Goal: Task Accomplishment & Management: Complete application form

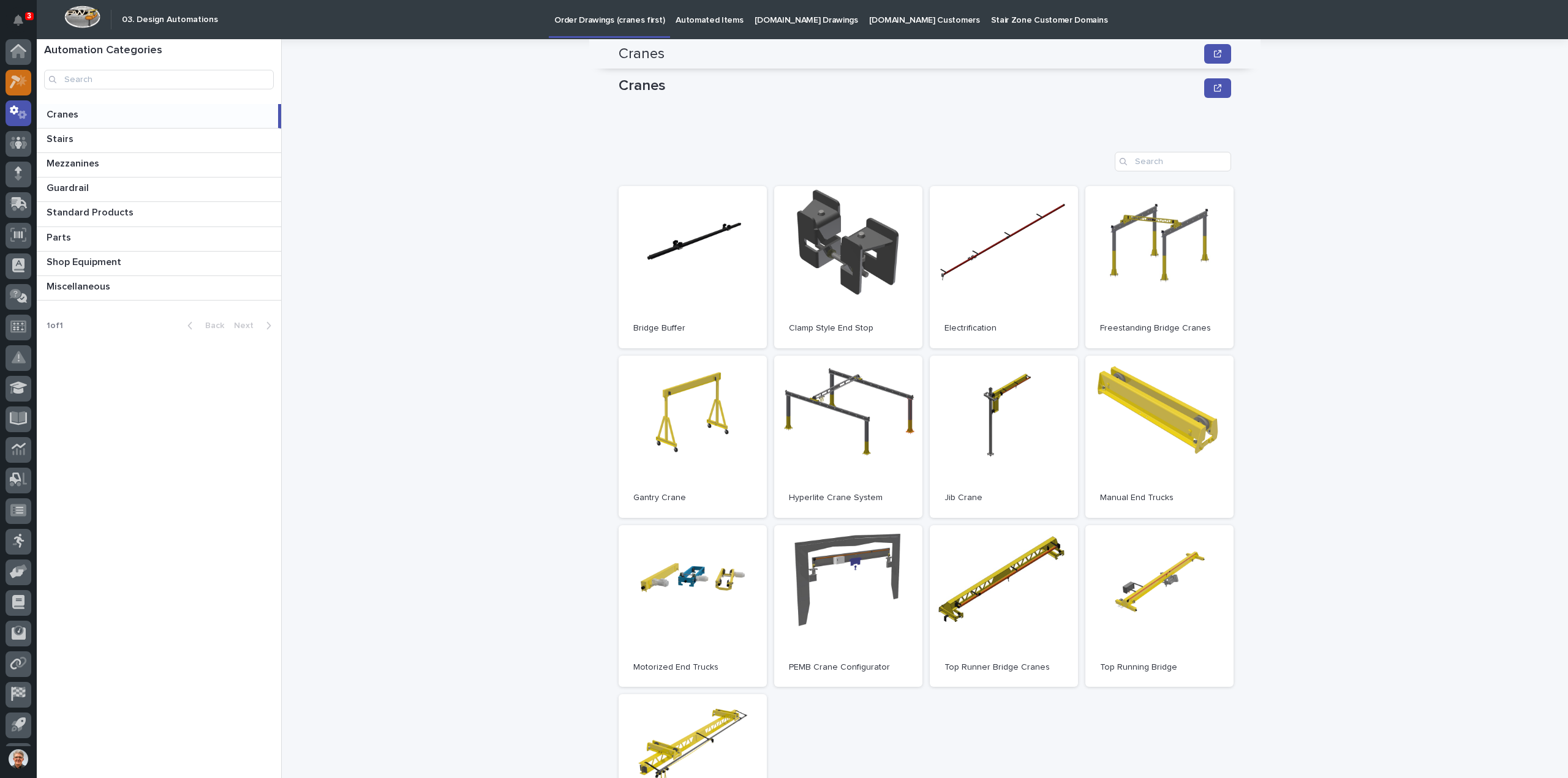
scroll to position [163, 0]
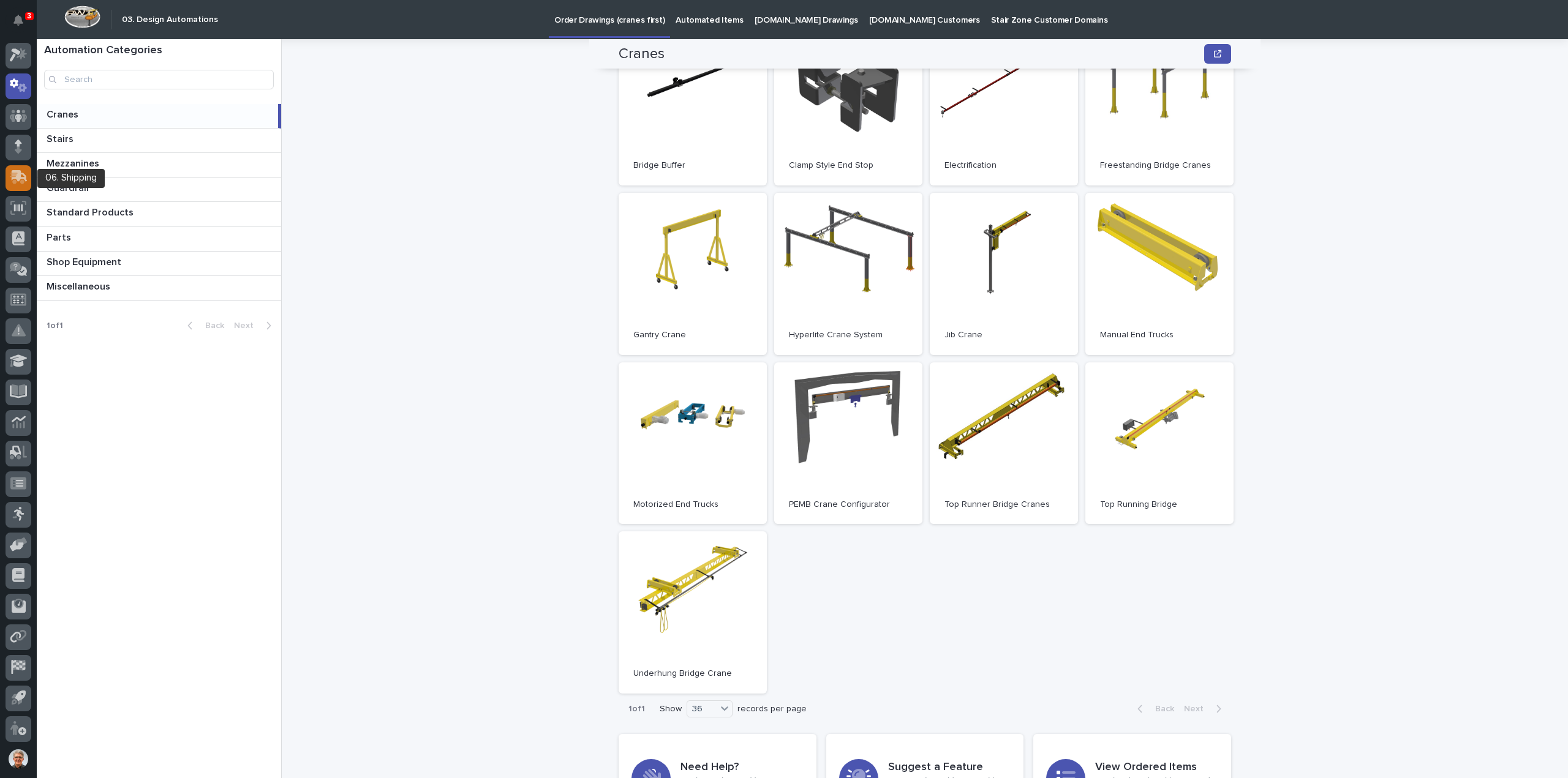
click at [15, 178] on icon at bounding box center [19, 176] width 15 height 12
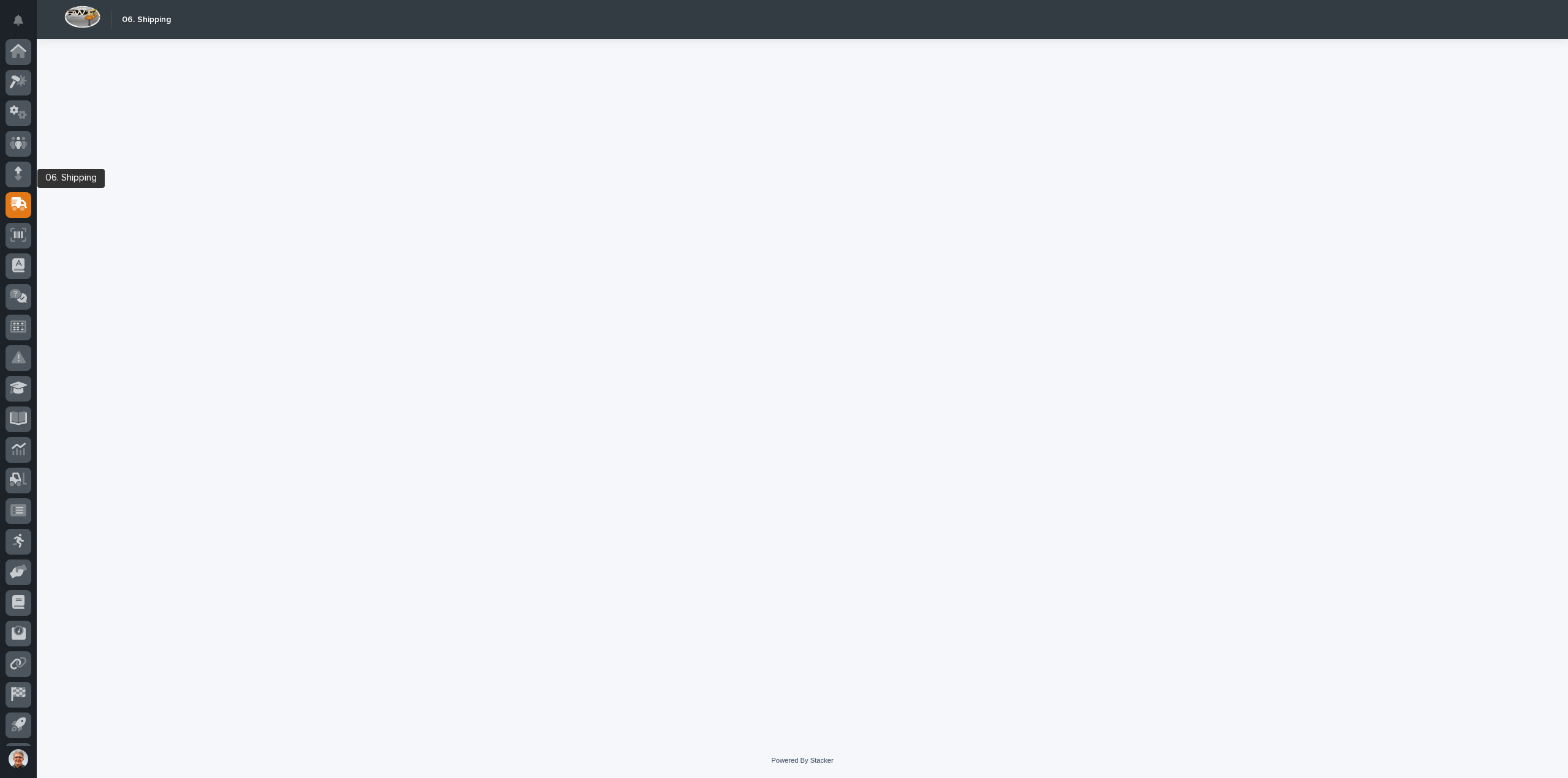
scroll to position [27, 0]
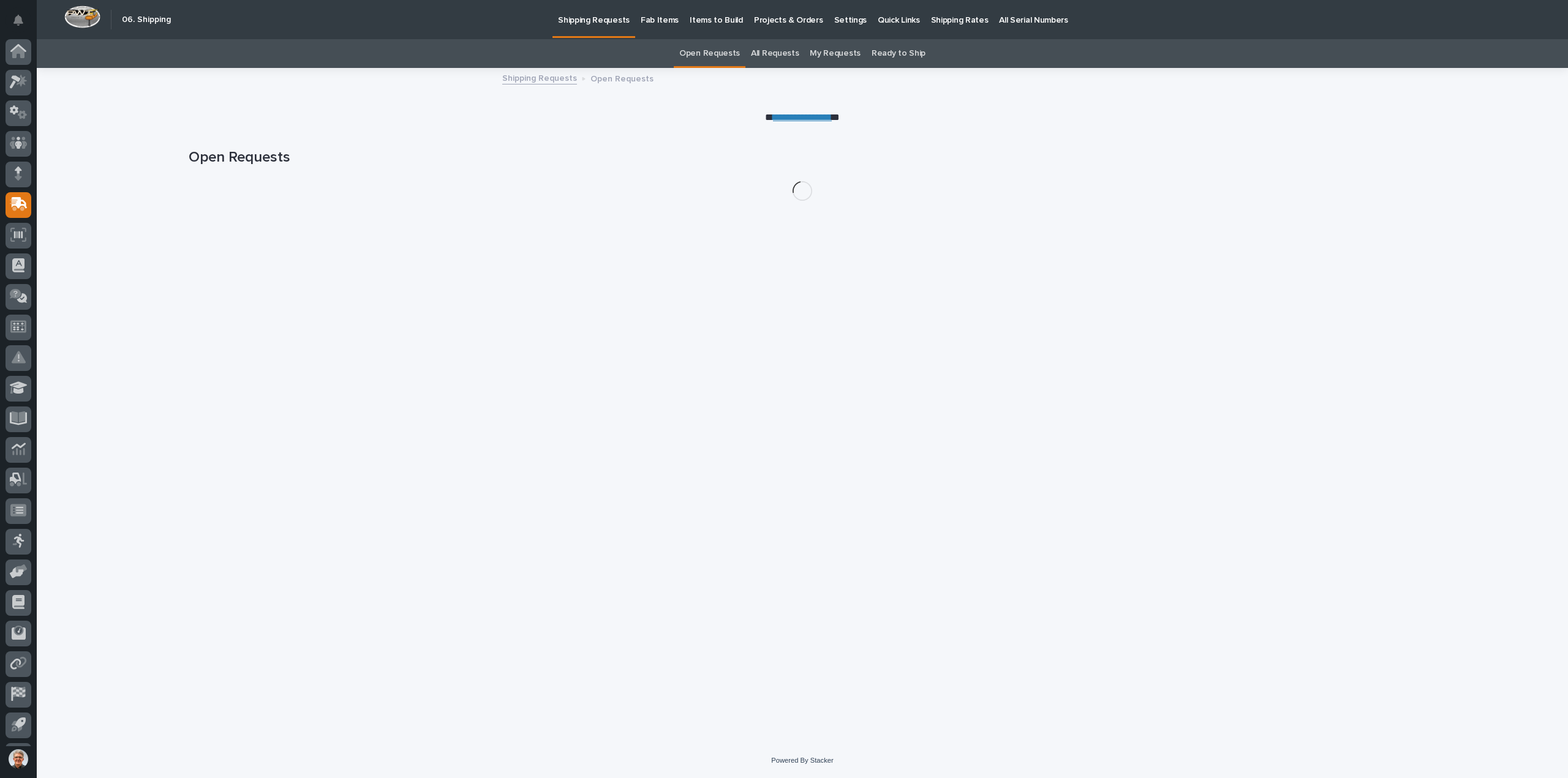
scroll to position [27, 0]
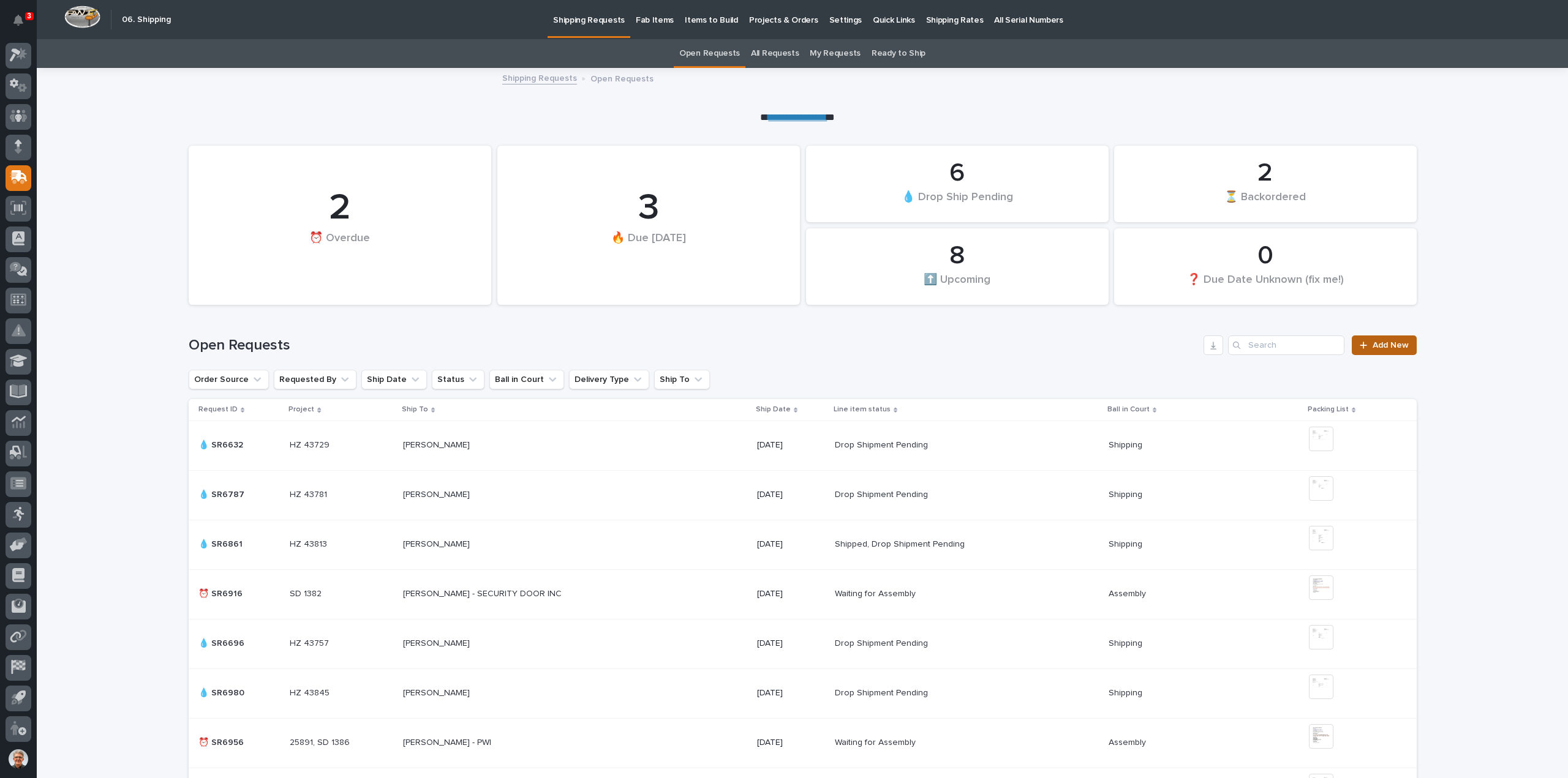
click at [1386, 338] on link "Add New" at bounding box center [1383, 345] width 65 height 19
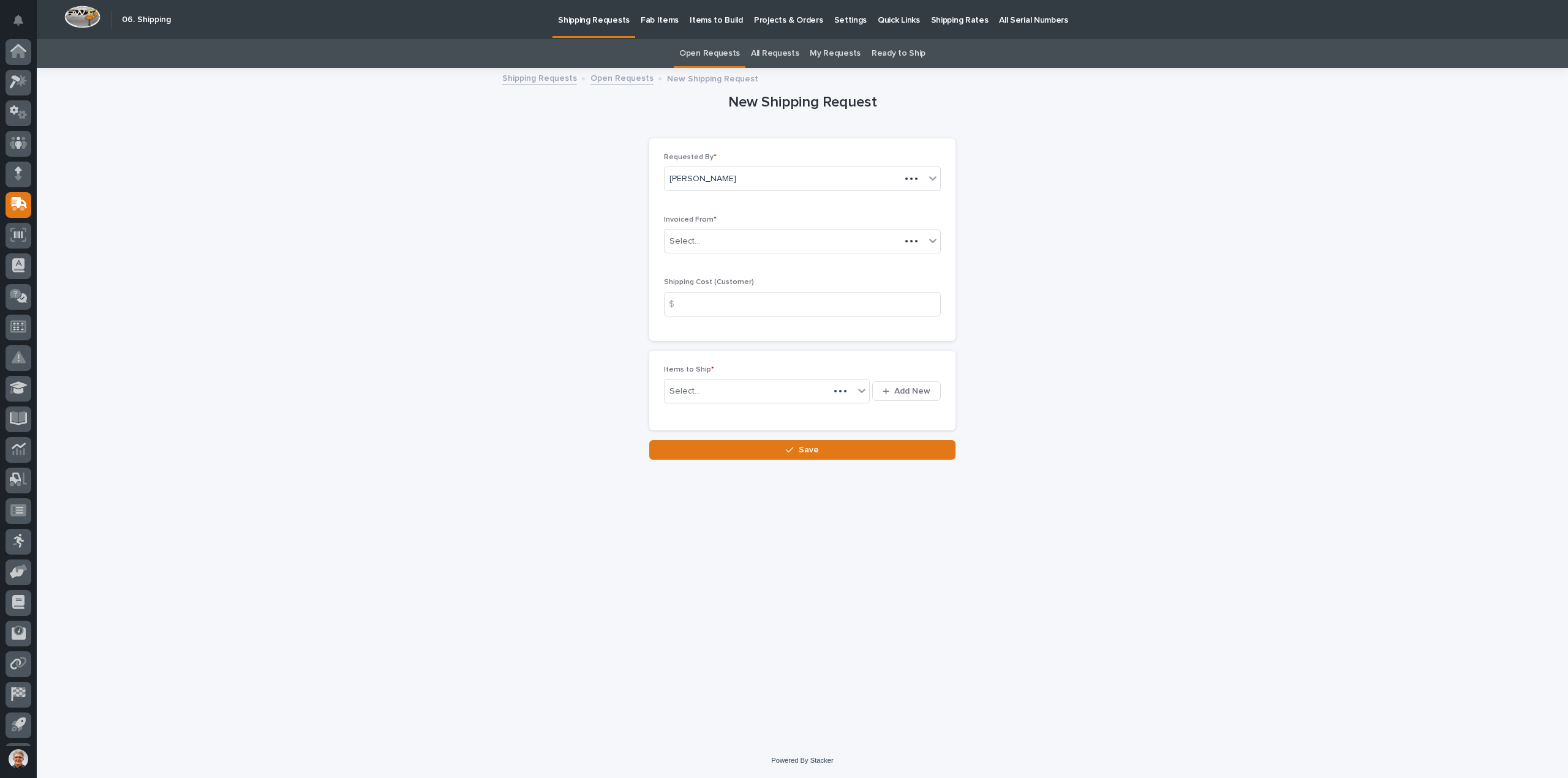
scroll to position [27, 0]
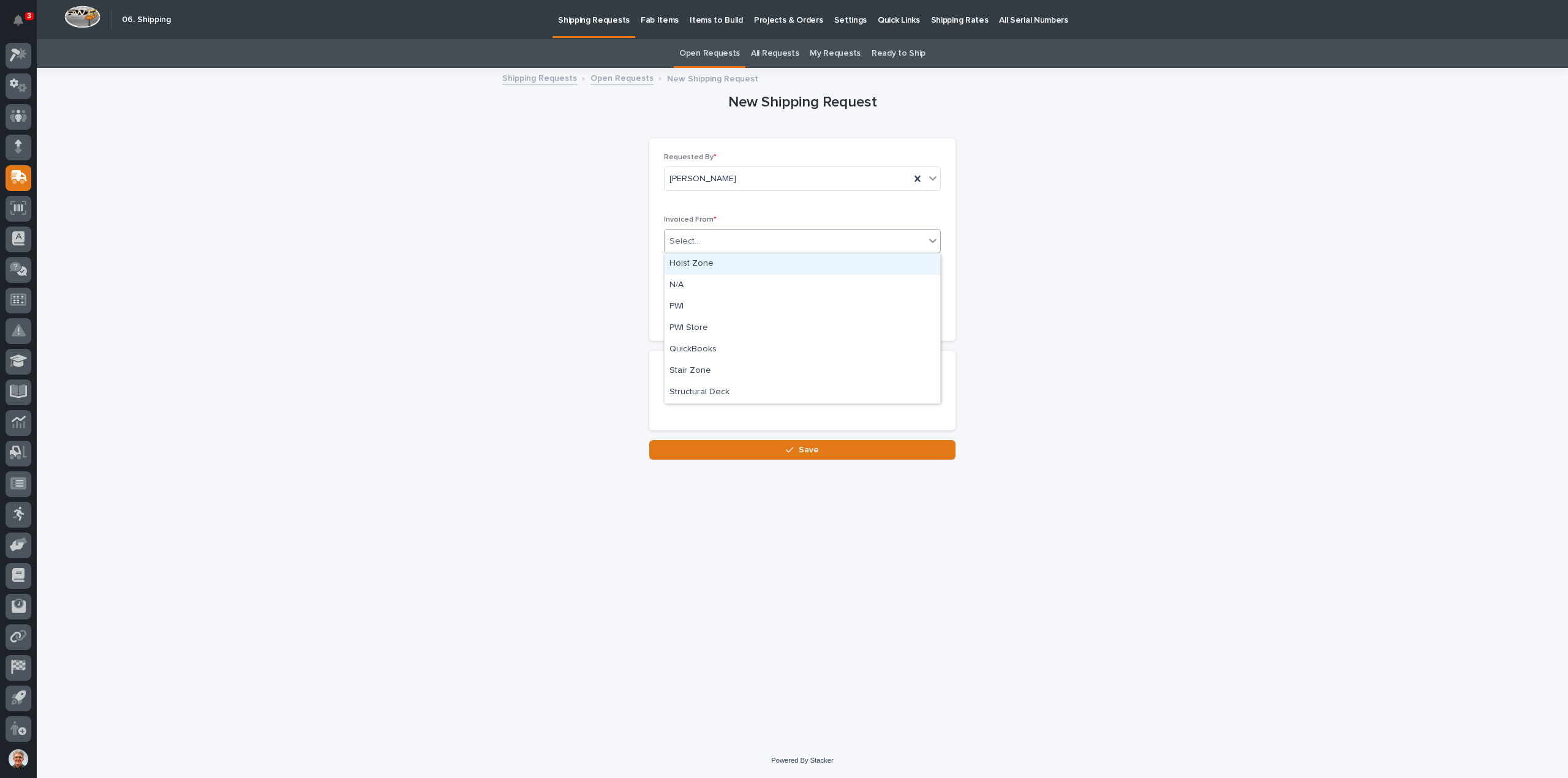
click at [931, 235] on icon at bounding box center [933, 241] width 13 height 13
click at [675, 348] on div "QuickBooks" at bounding box center [801, 350] width 276 height 21
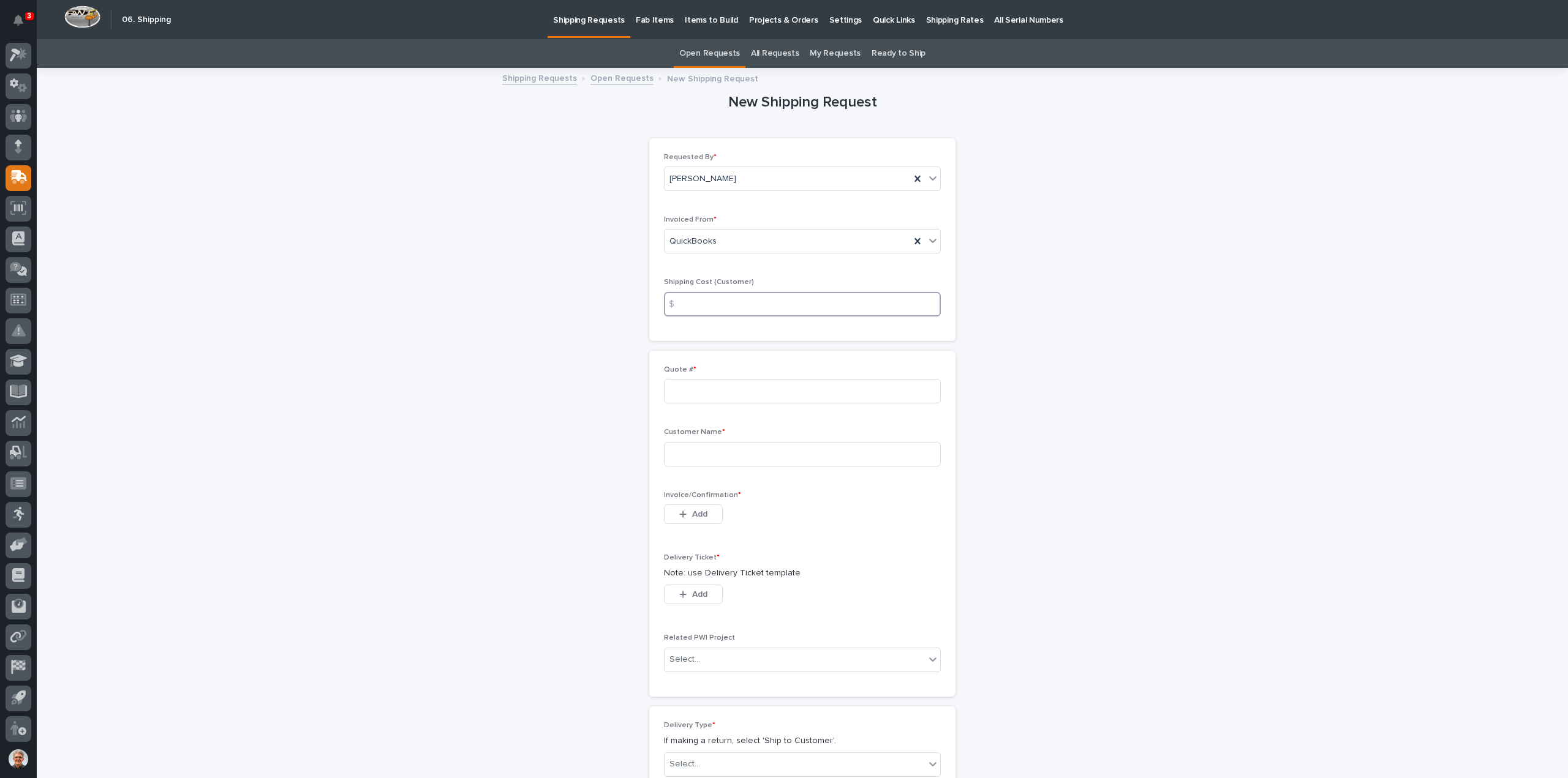
click at [715, 300] on input at bounding box center [802, 303] width 276 height 24
type input "395"
click at [686, 390] on input at bounding box center [802, 390] width 276 height 24
click at [697, 394] on input "136" at bounding box center [802, 390] width 276 height 24
type input "136949"
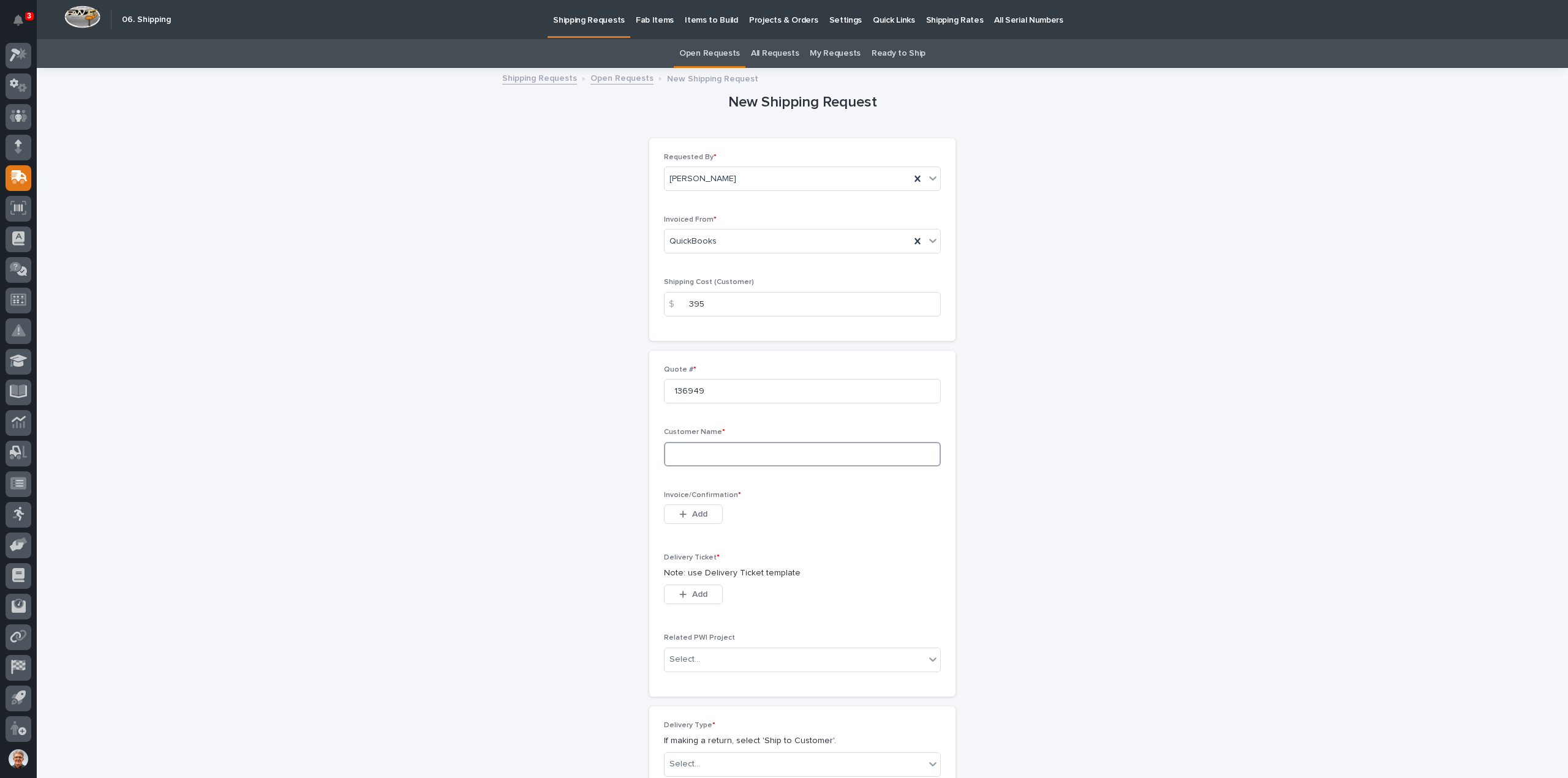
click at [693, 454] on input at bounding box center [802, 453] width 276 height 24
type input "Rockford Electric Motor"
click at [700, 509] on span "Add" at bounding box center [700, 513] width 15 height 11
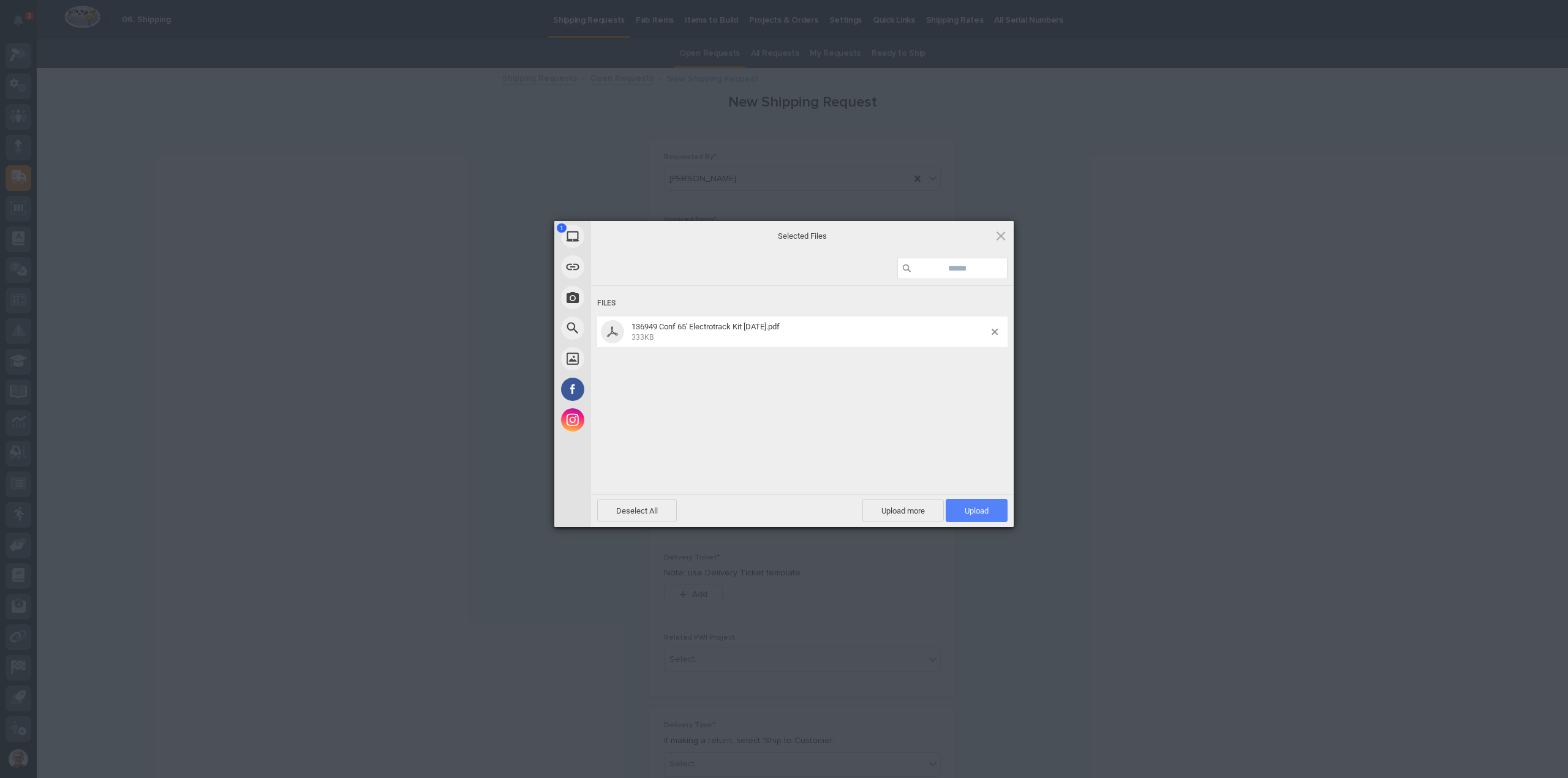
click at [983, 506] on span "Upload 1" at bounding box center [976, 511] width 24 height 10
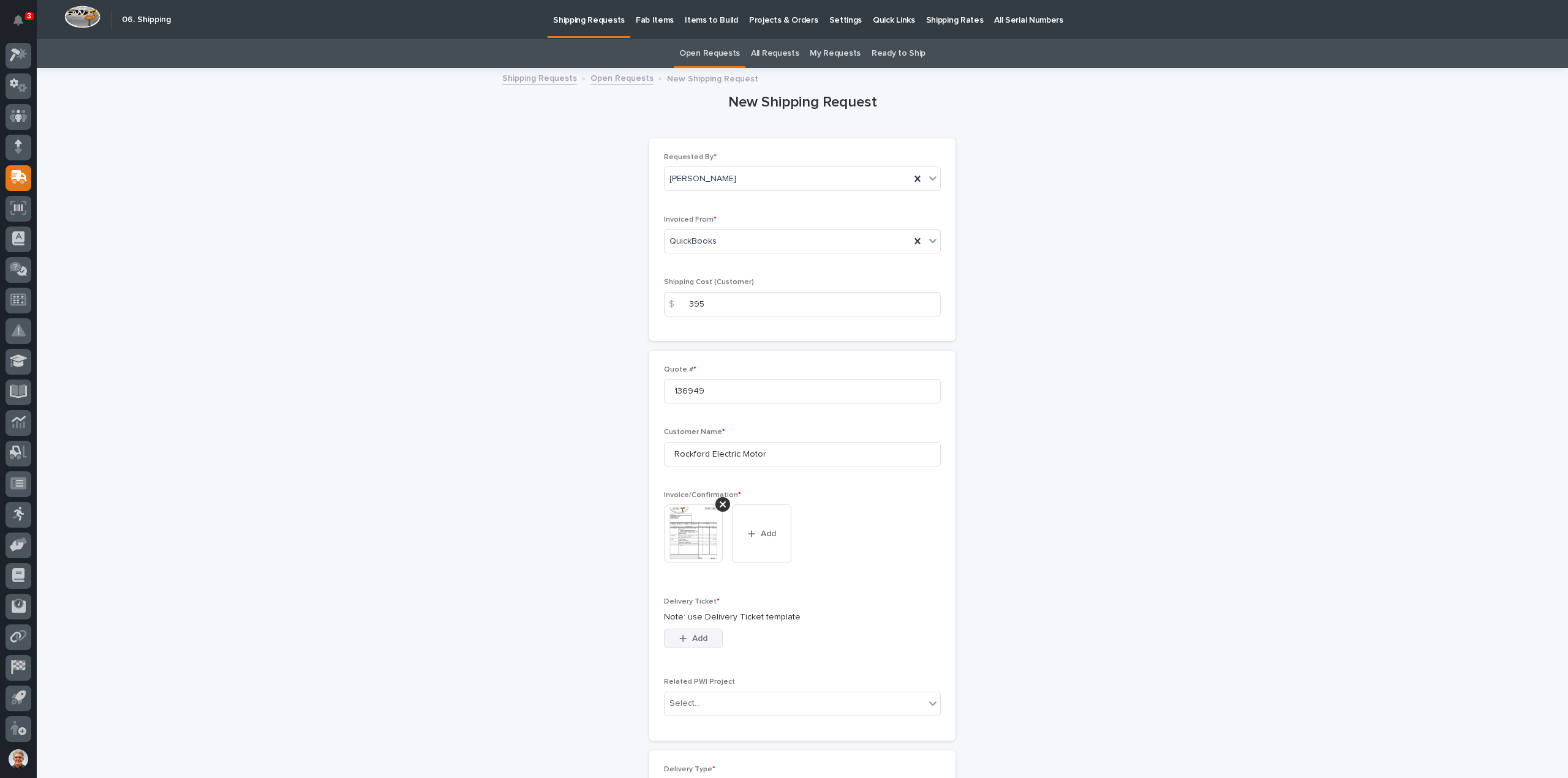
click at [670, 636] on button "Add" at bounding box center [693, 639] width 59 height 19
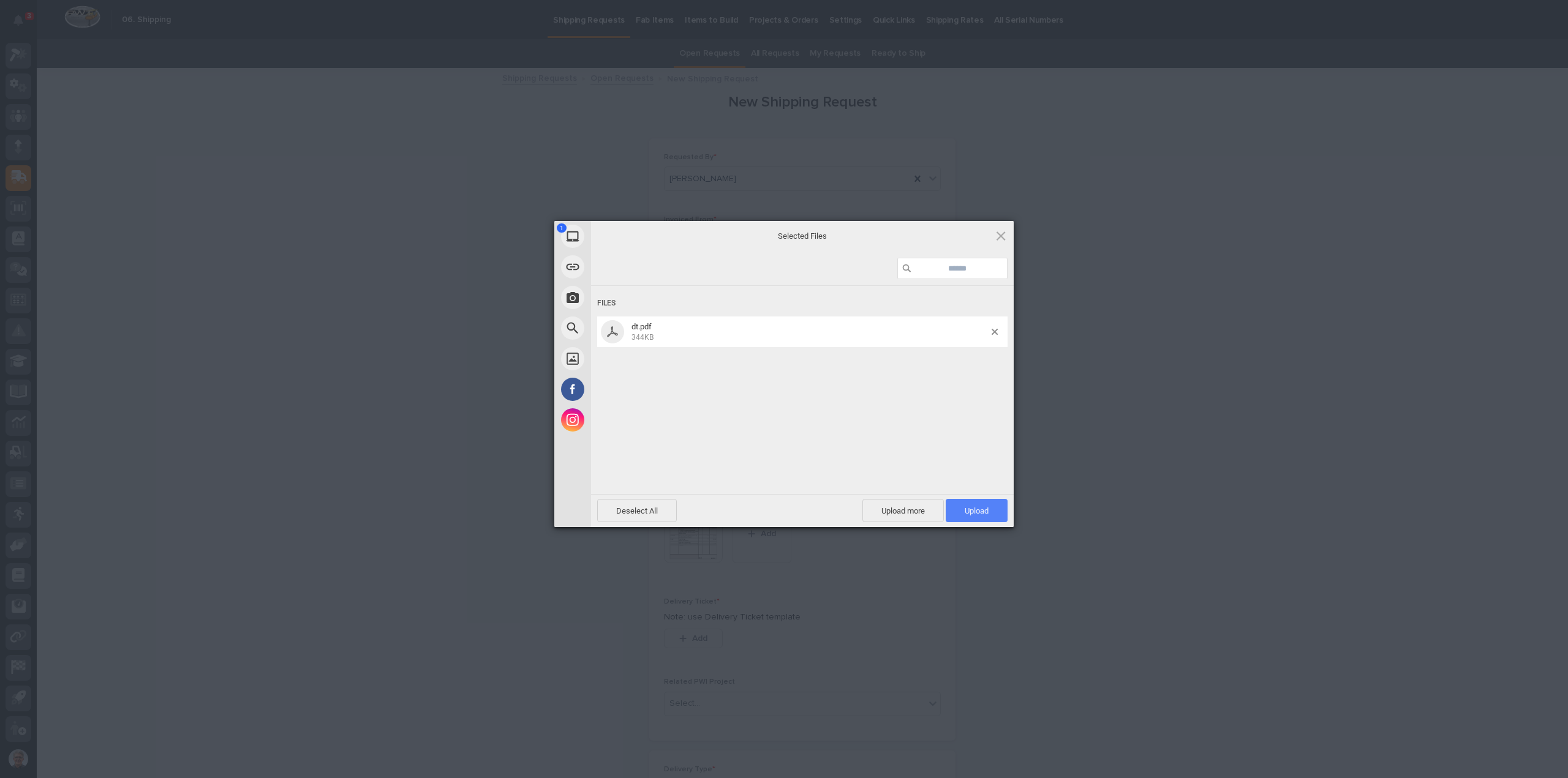
click at [982, 508] on span "Upload 1" at bounding box center [976, 511] width 24 height 10
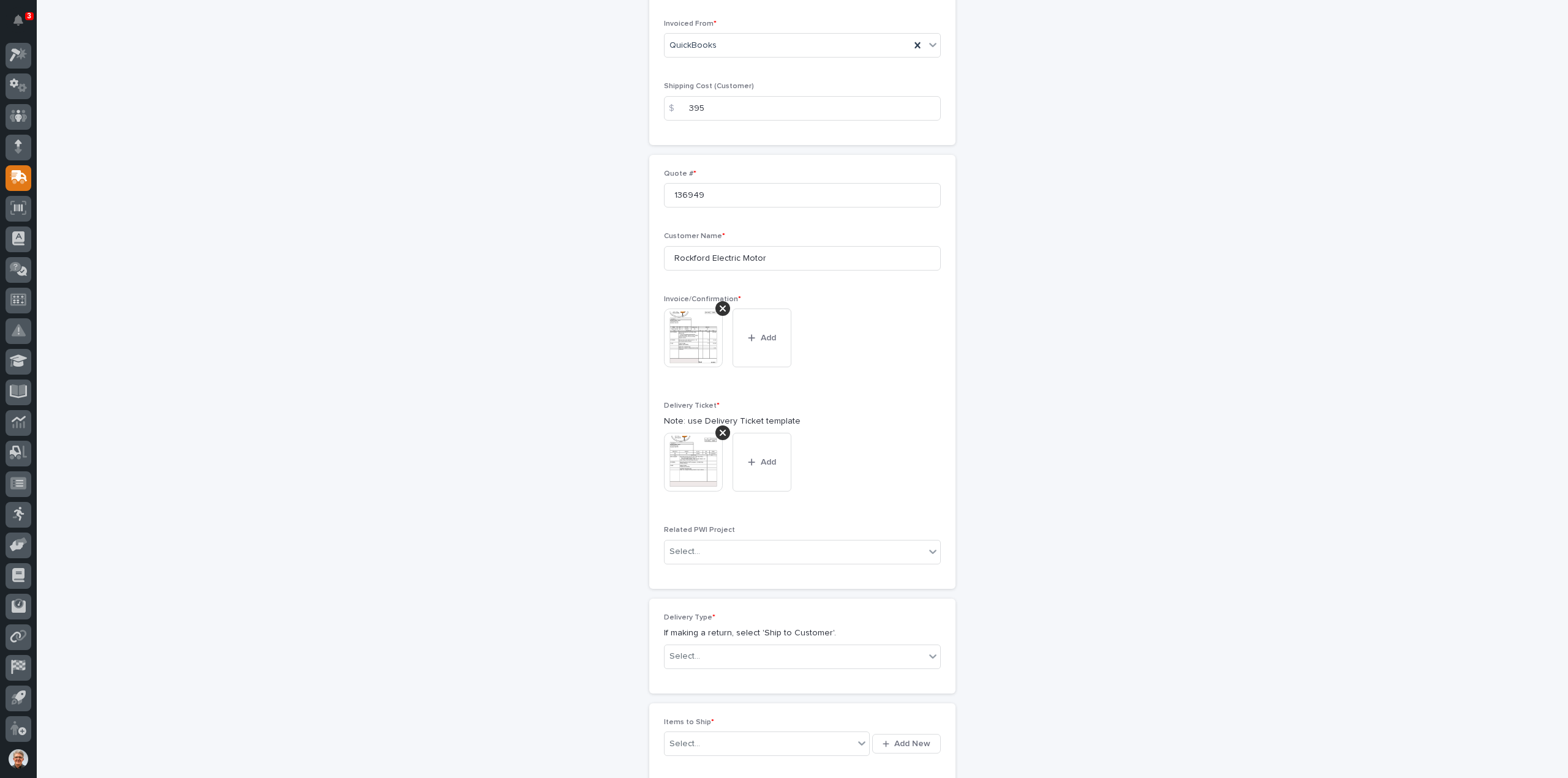
scroll to position [324, 0]
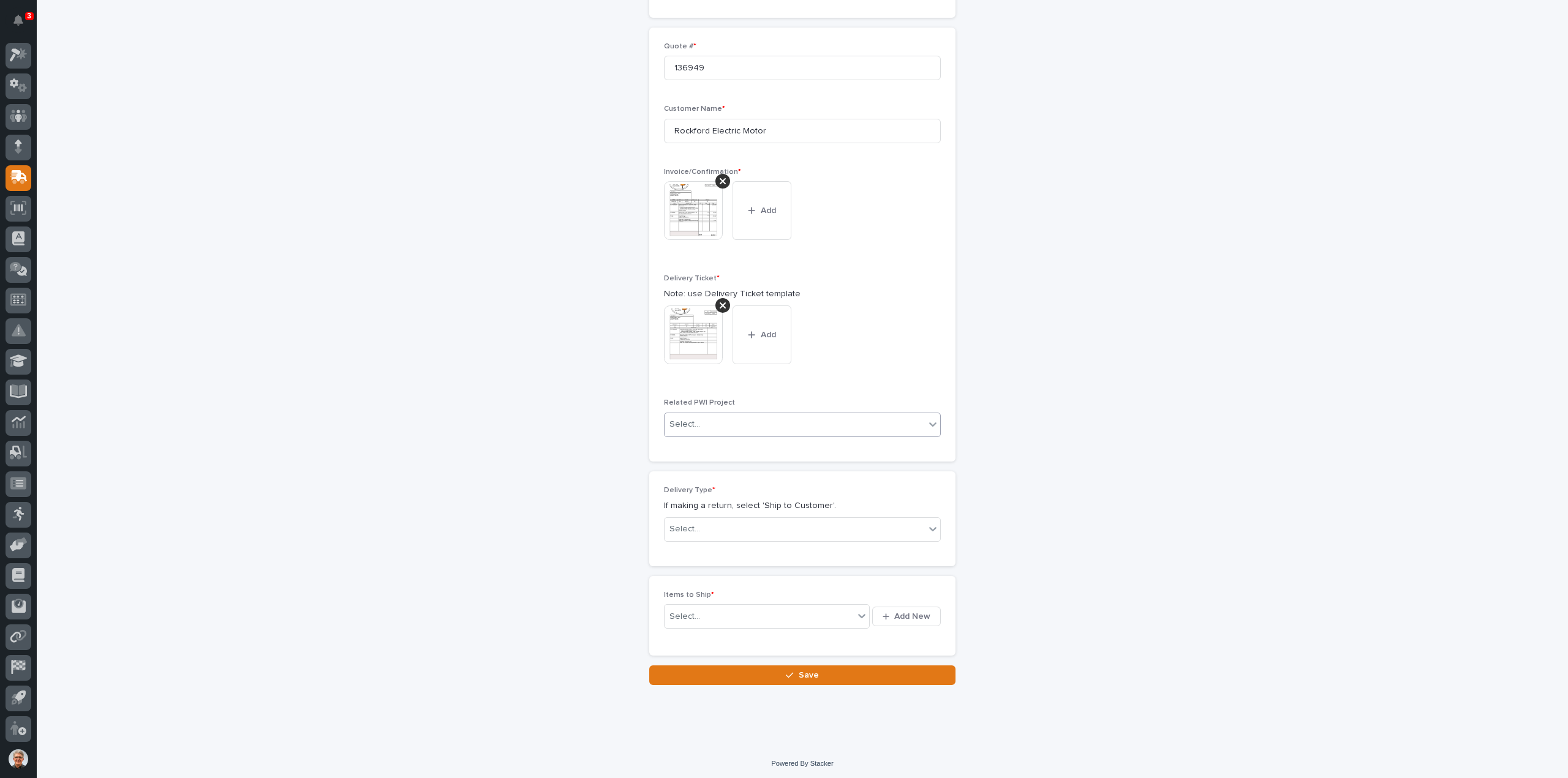
click at [927, 418] on icon at bounding box center [933, 424] width 13 height 13
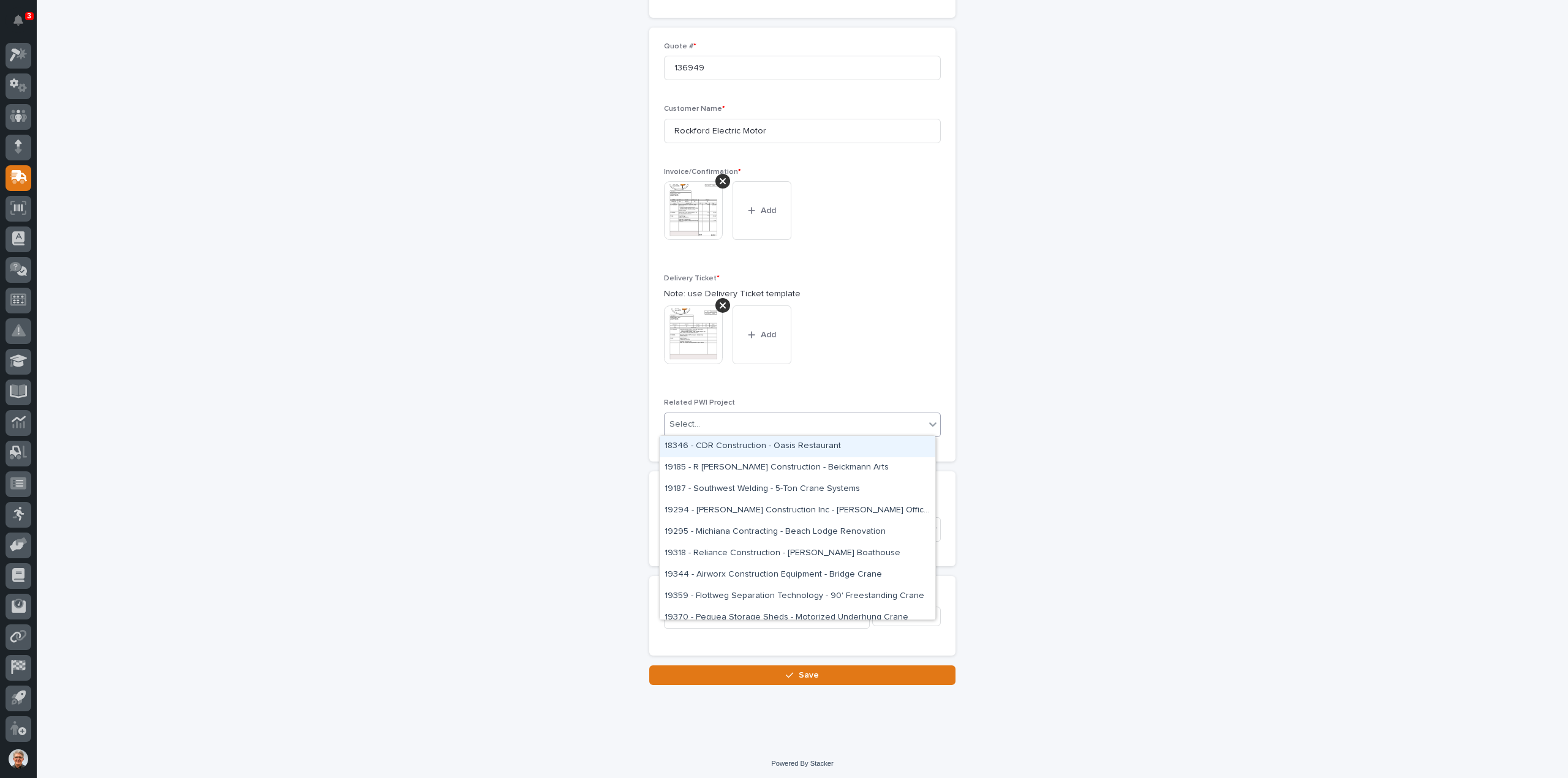
click at [893, 354] on div "This file cannot be opened Download File Add" at bounding box center [802, 339] width 276 height 69
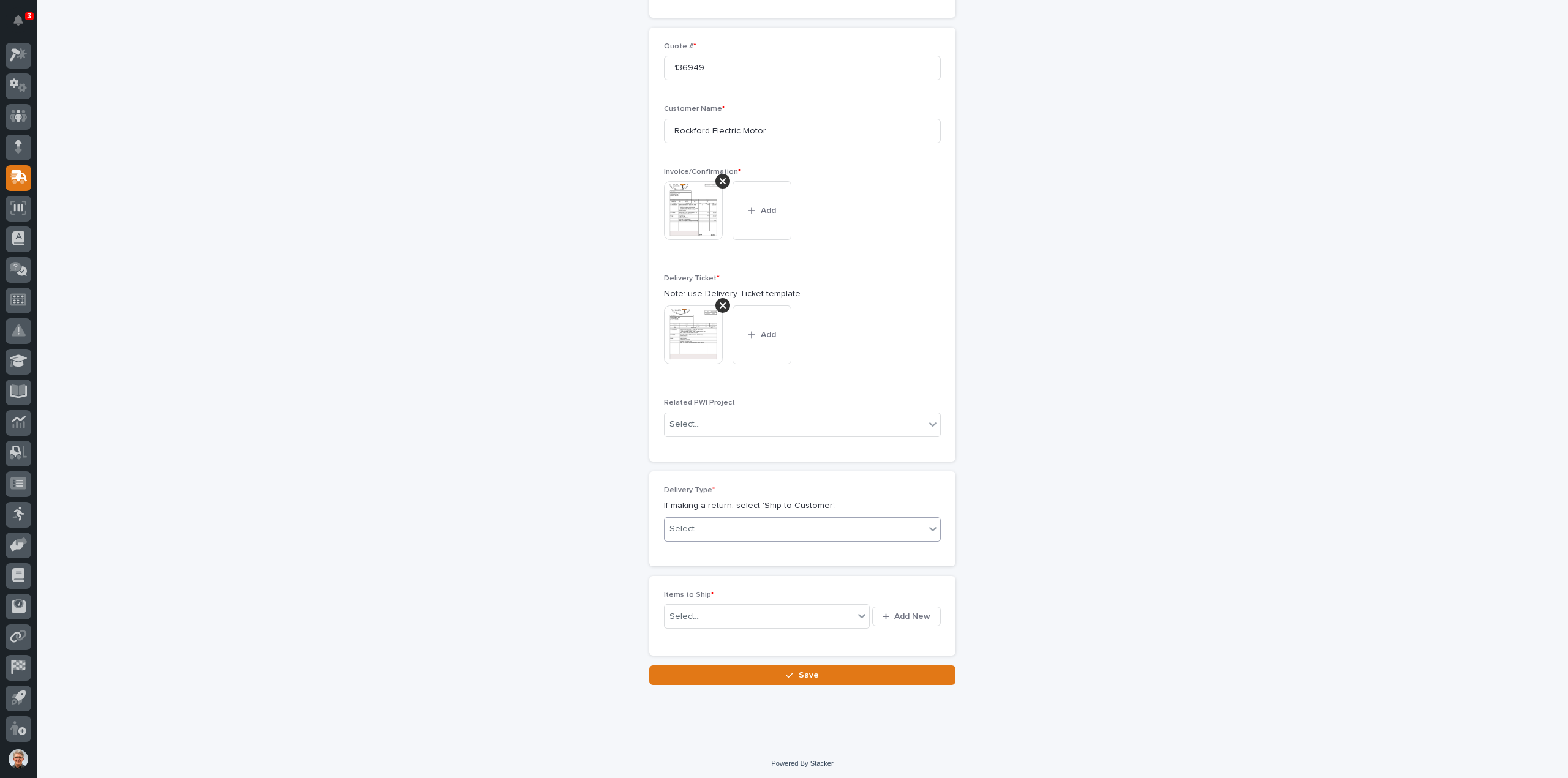
click at [928, 524] on icon at bounding box center [933, 529] width 13 height 13
click at [691, 549] on div "Ship to Customer" at bounding box center [797, 551] width 276 height 21
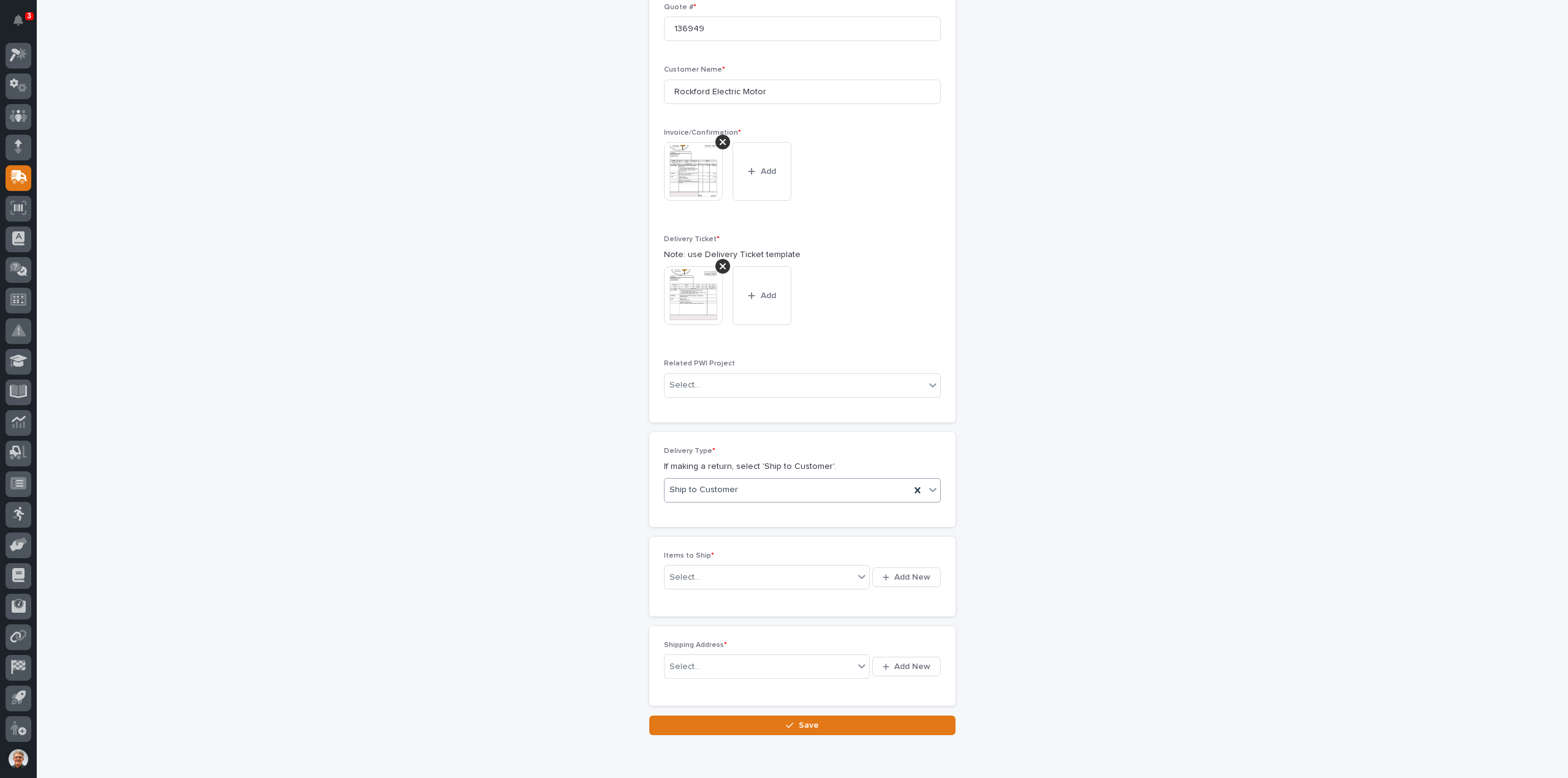
scroll to position [368, 0]
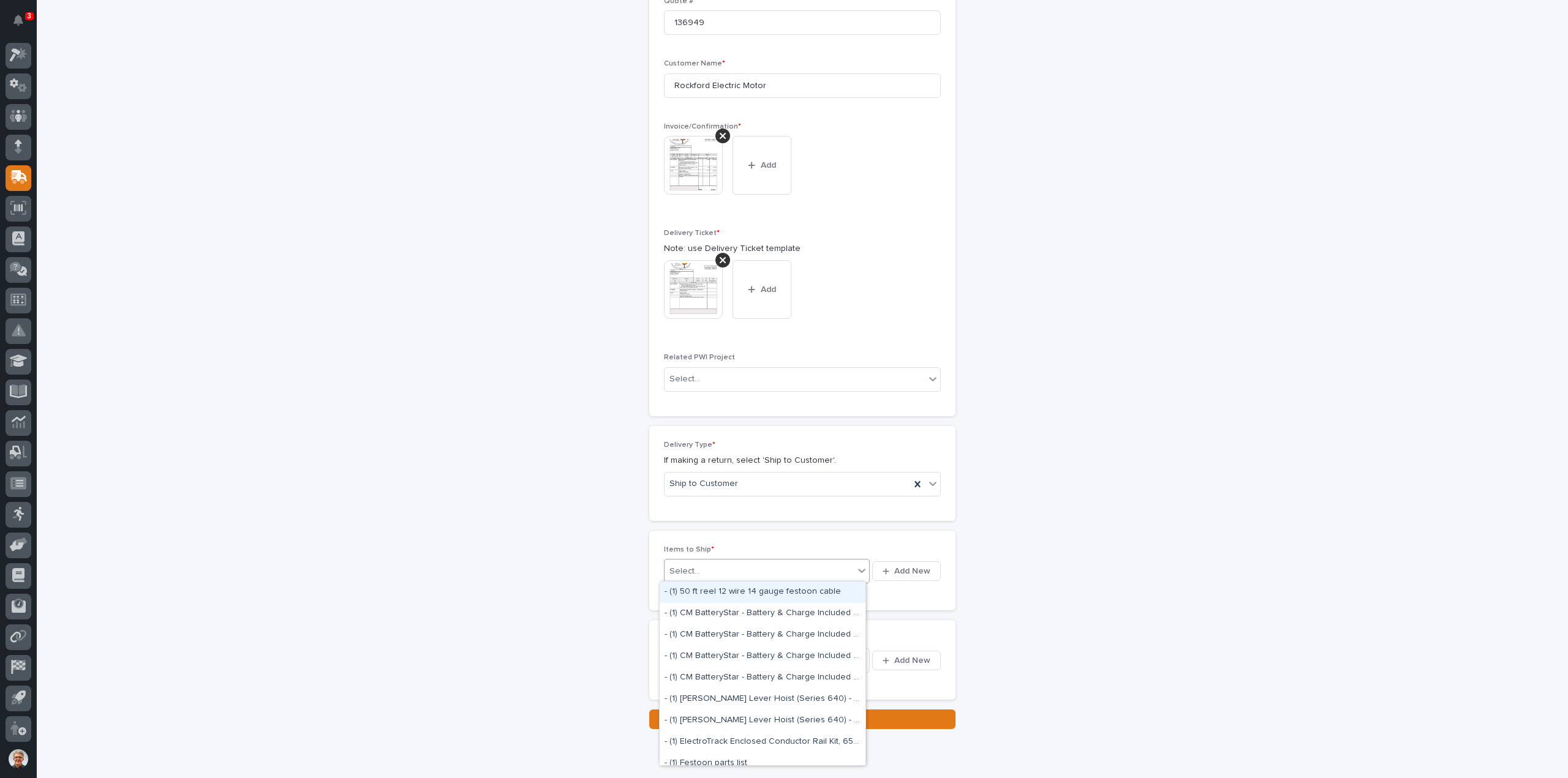
click at [685, 570] on div "Select..." at bounding box center [684, 571] width 31 height 13
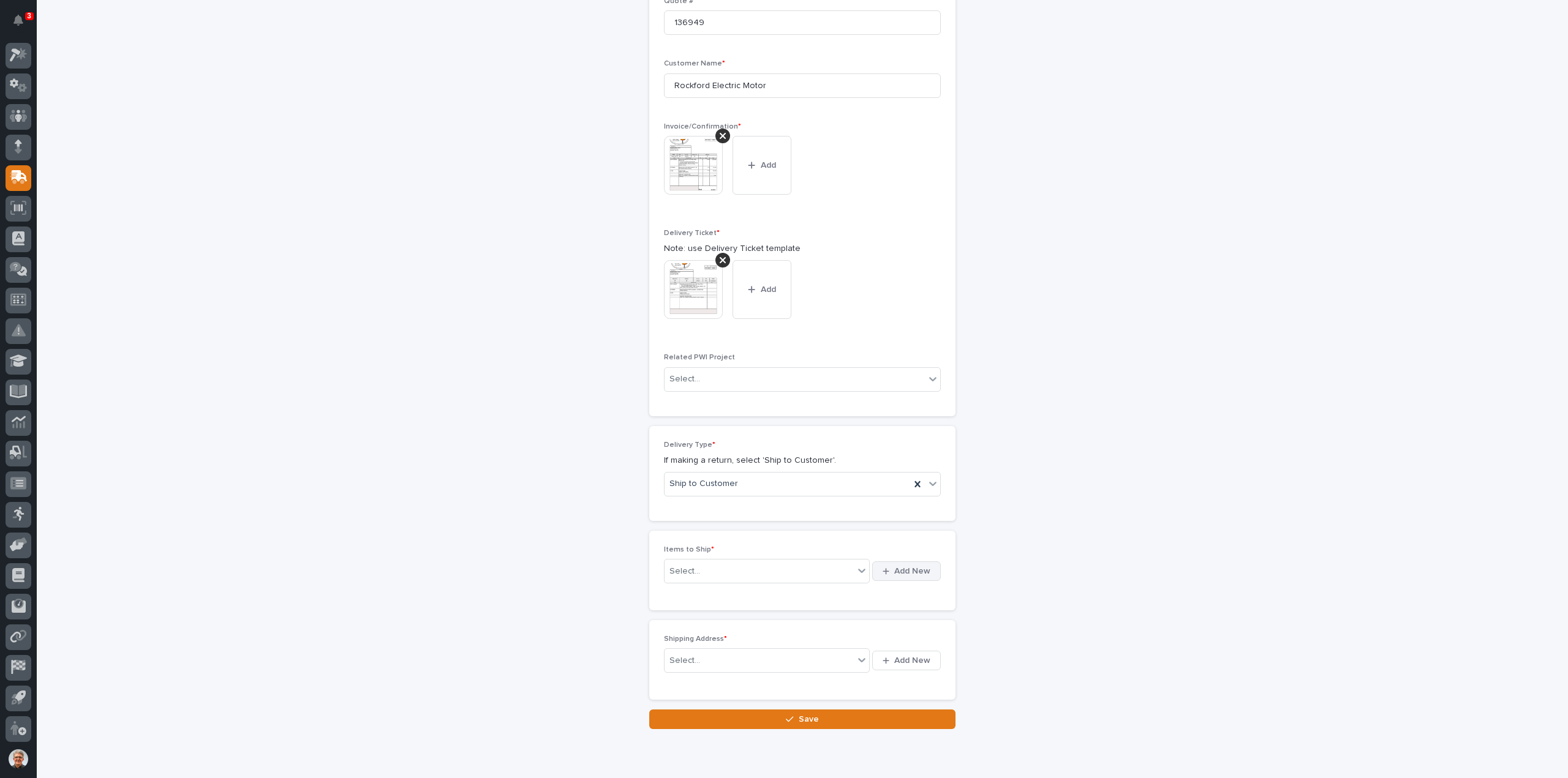
click at [910, 565] on span "Add New" at bounding box center [912, 570] width 36 height 11
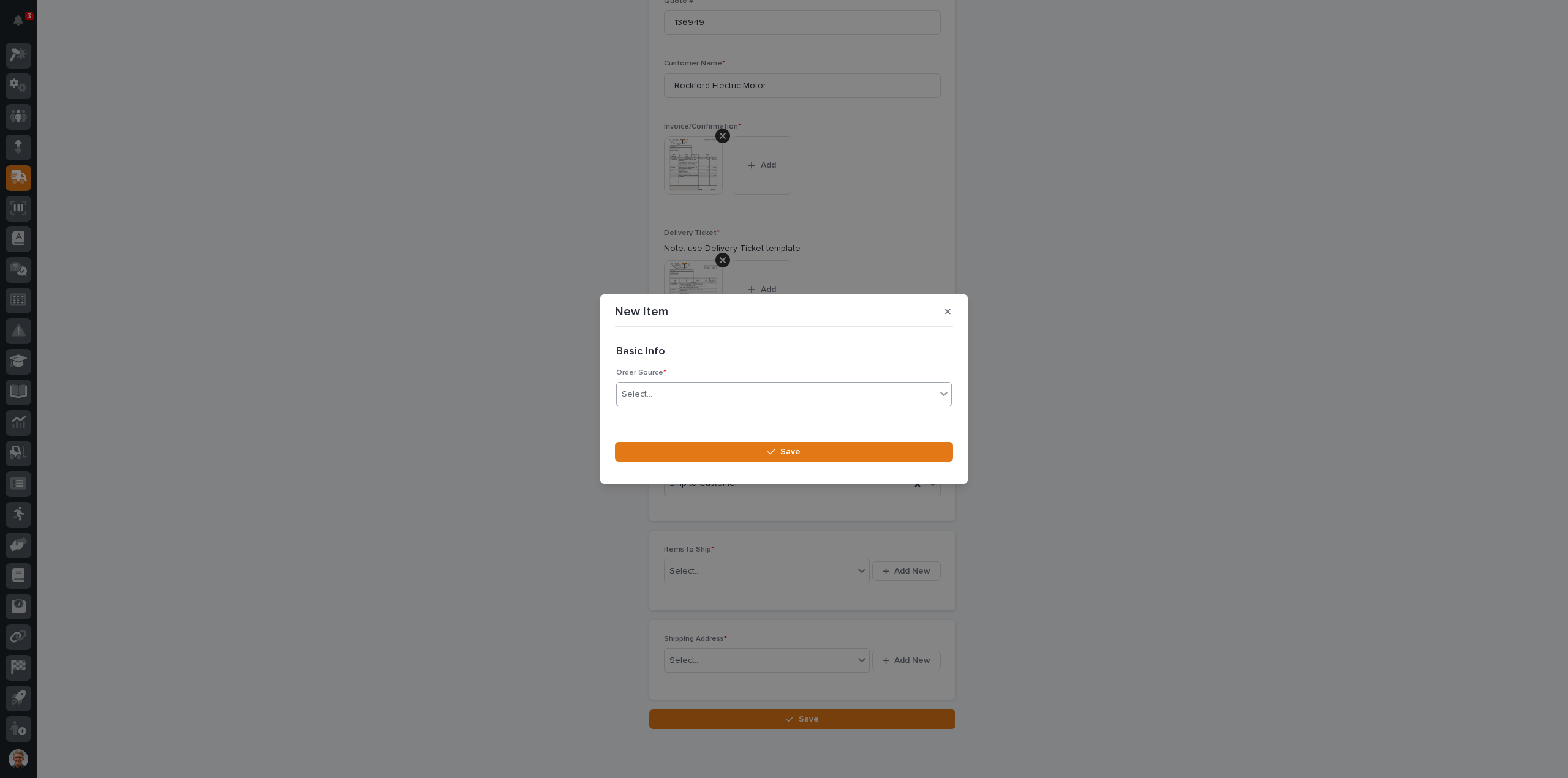
click at [642, 390] on div "Select..." at bounding box center [637, 394] width 31 height 13
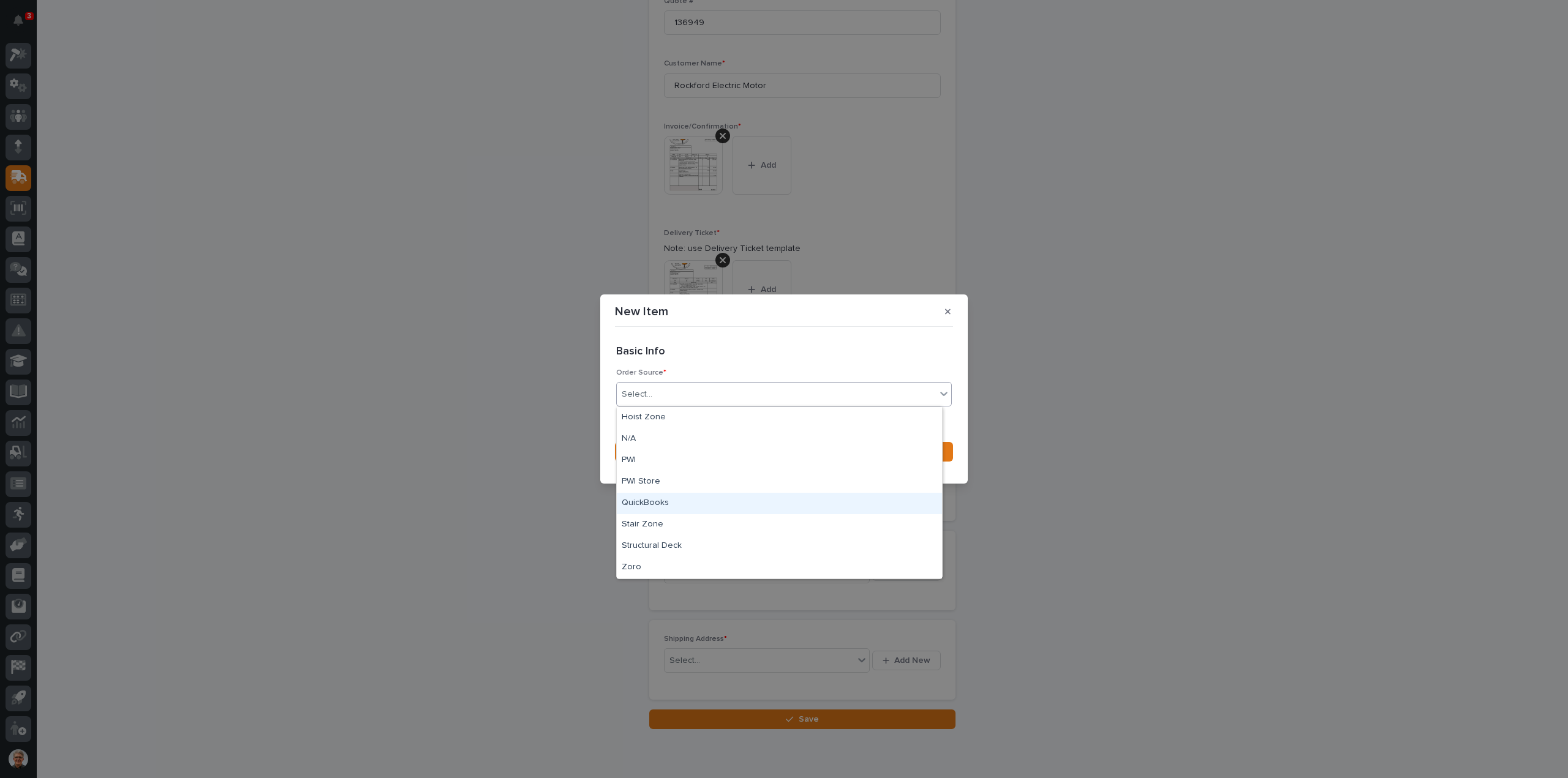
click at [636, 502] on div "QuickBooks" at bounding box center [779, 504] width 325 height 21
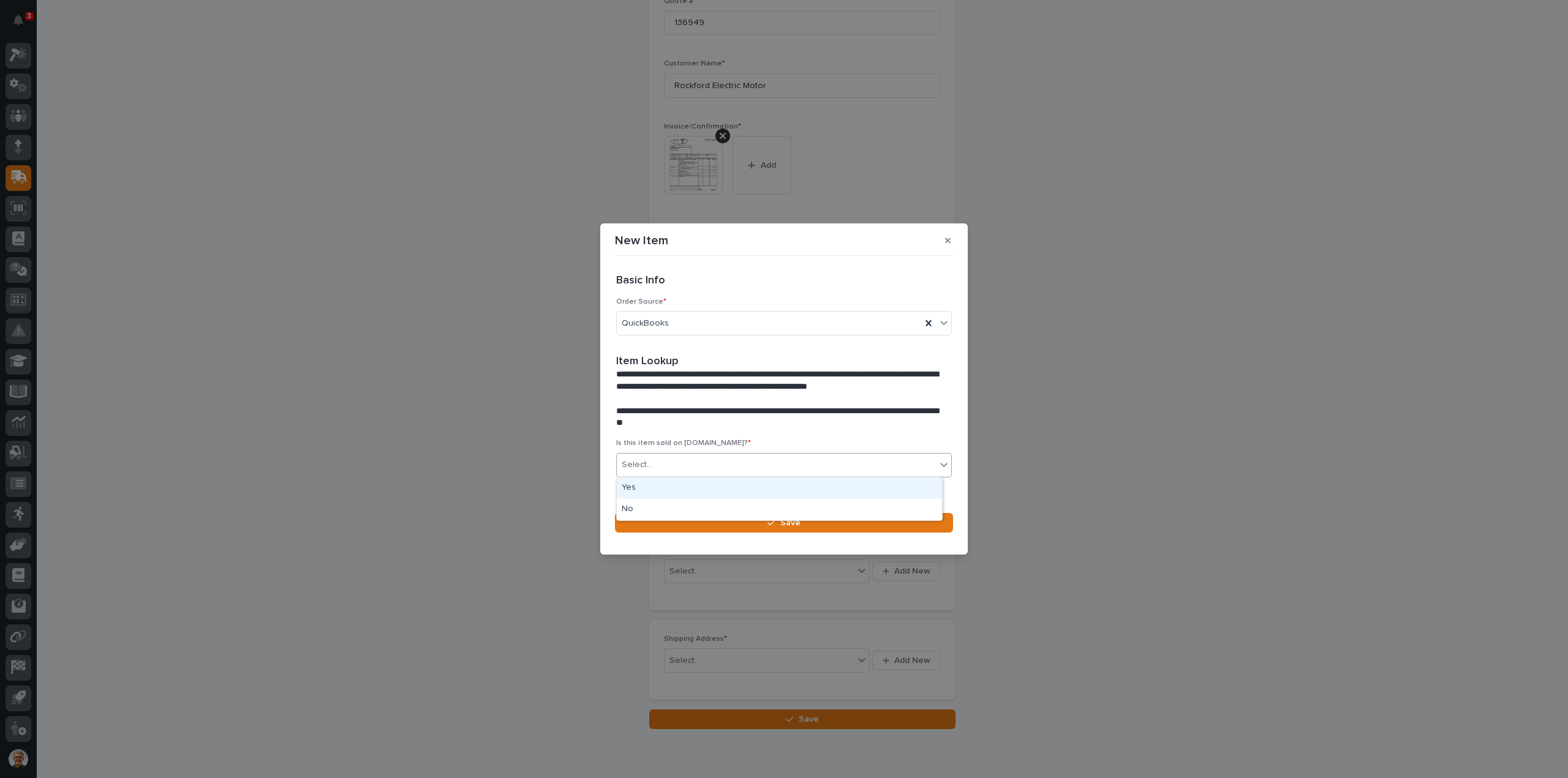
click at [656, 461] on div "Select..." at bounding box center [776, 465] width 319 height 20
click at [632, 490] on div "Yes" at bounding box center [779, 488] width 325 height 21
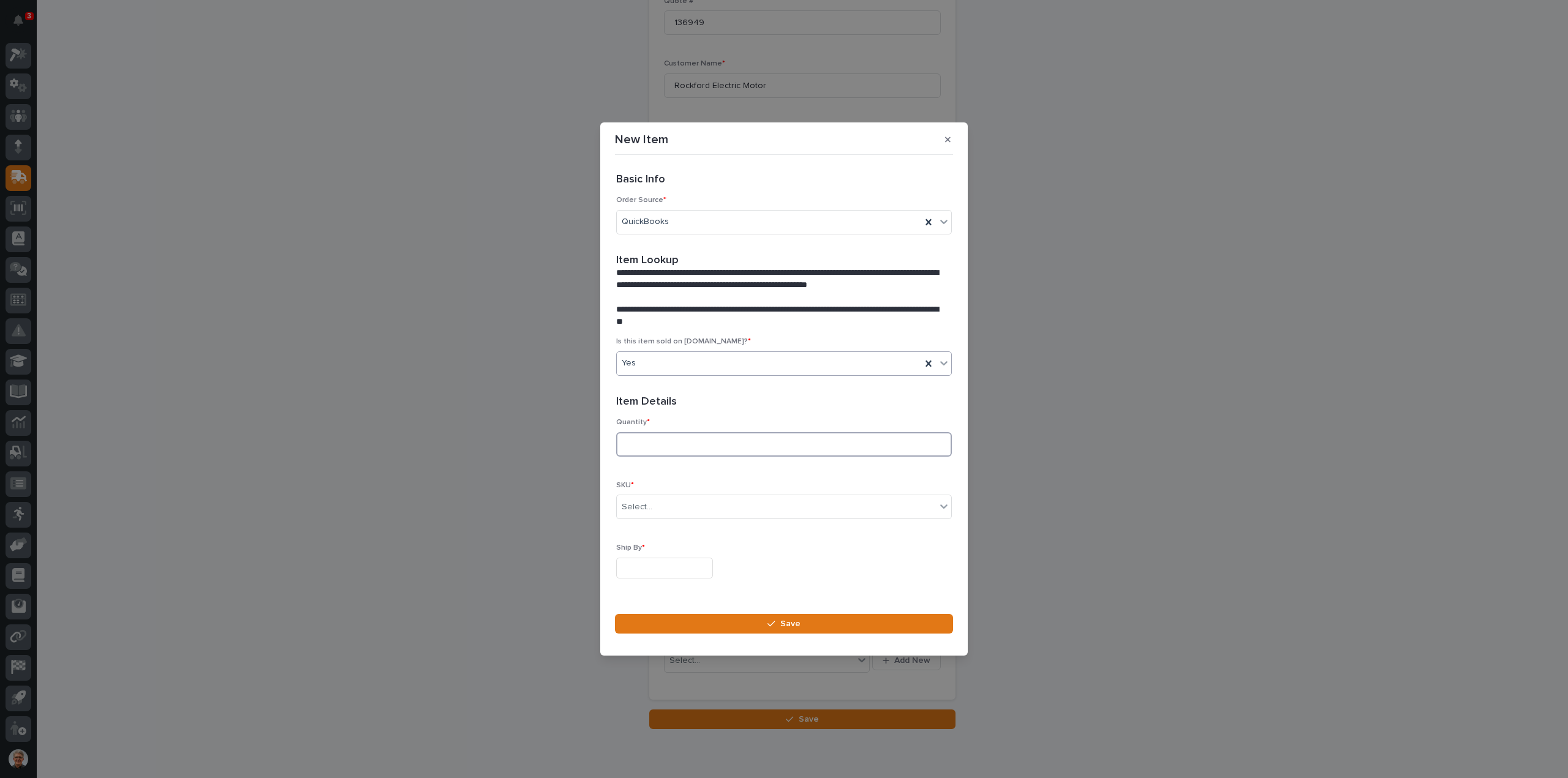
click at [637, 447] on input at bounding box center [783, 444] width 335 height 24
type input "1"
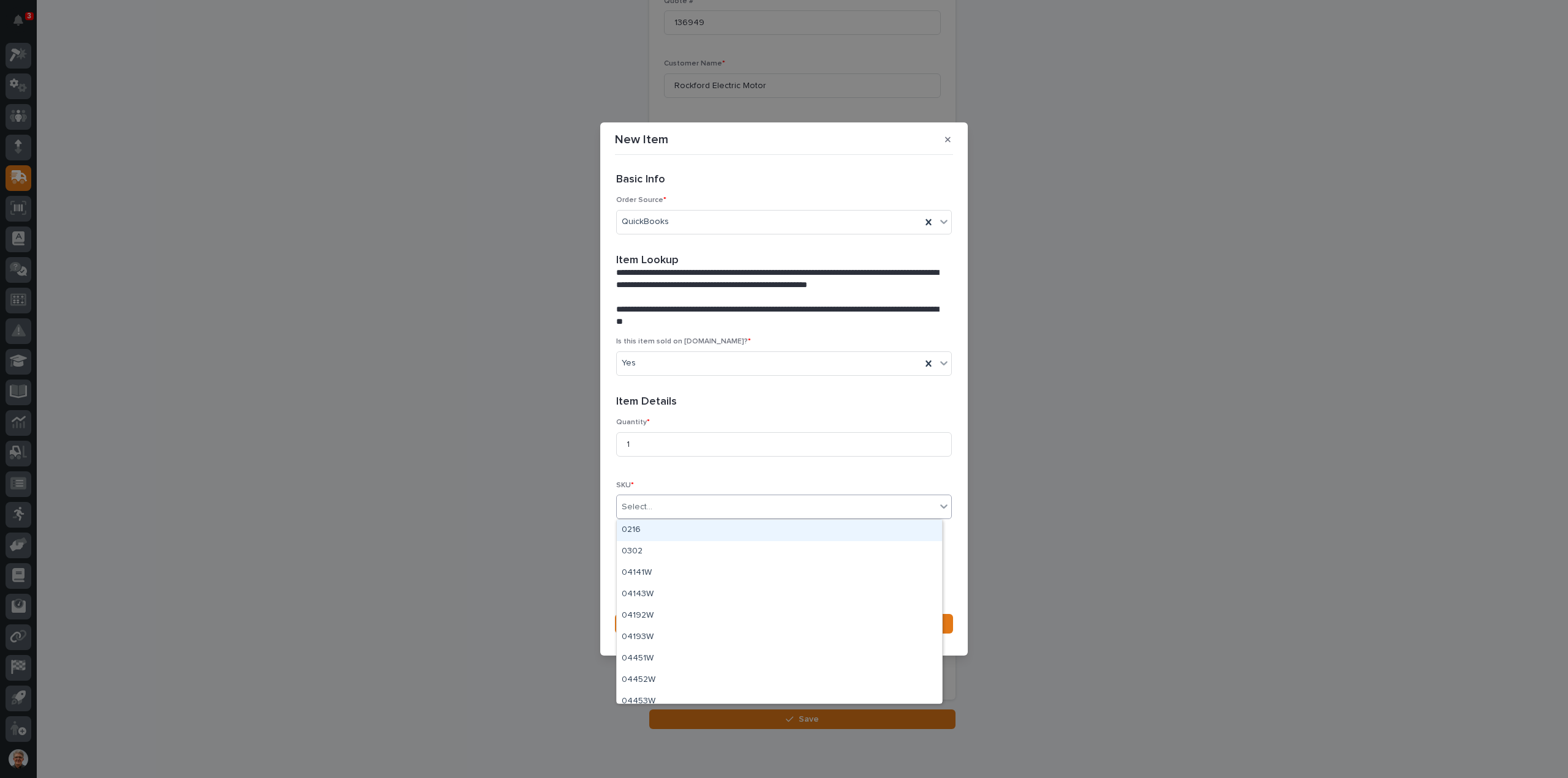
click at [641, 504] on div "Select..." at bounding box center [637, 506] width 31 height 13
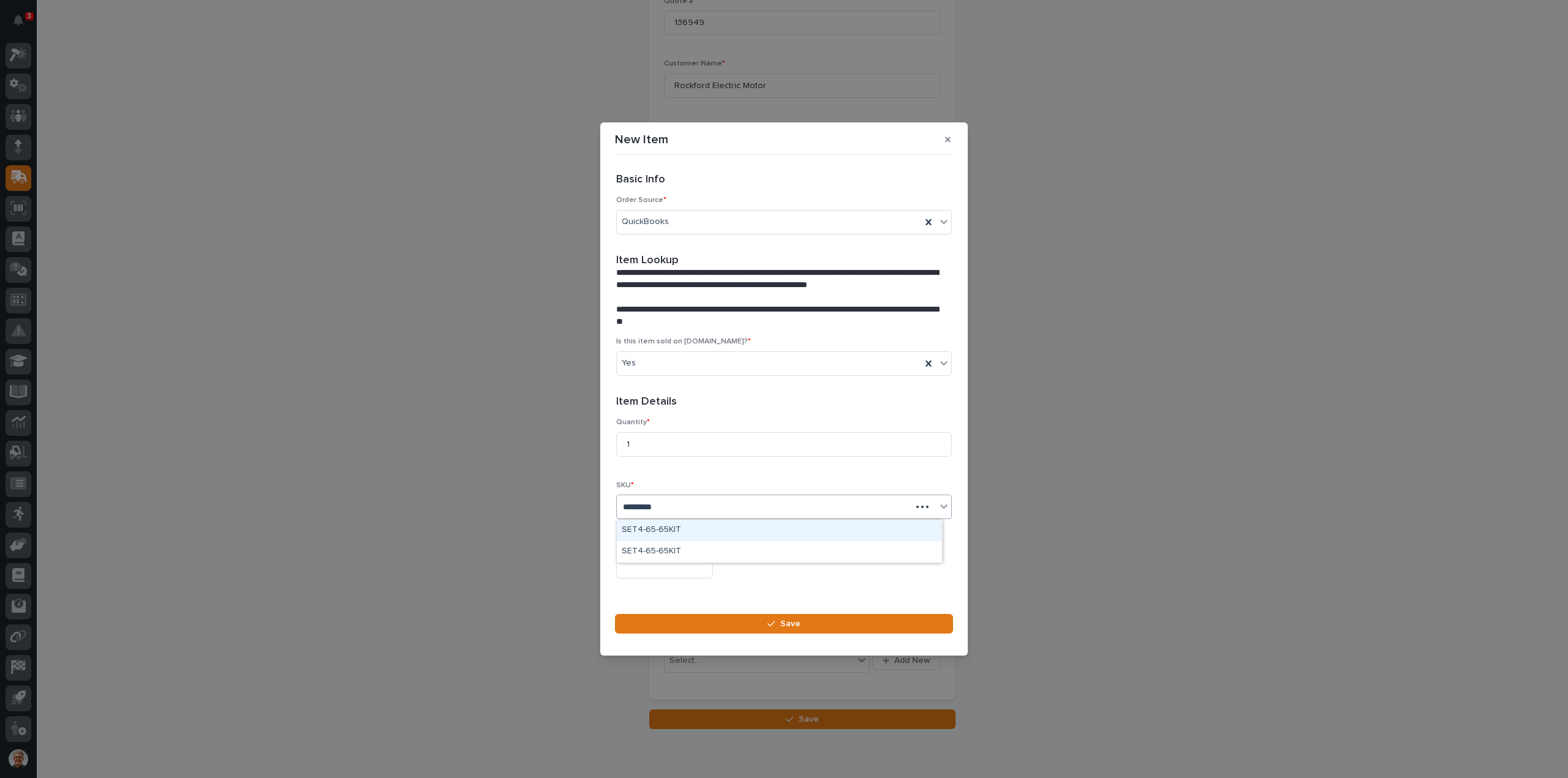
type input "**********"
click at [646, 533] on div "SET4-65-65KIT" at bounding box center [779, 531] width 325 height 21
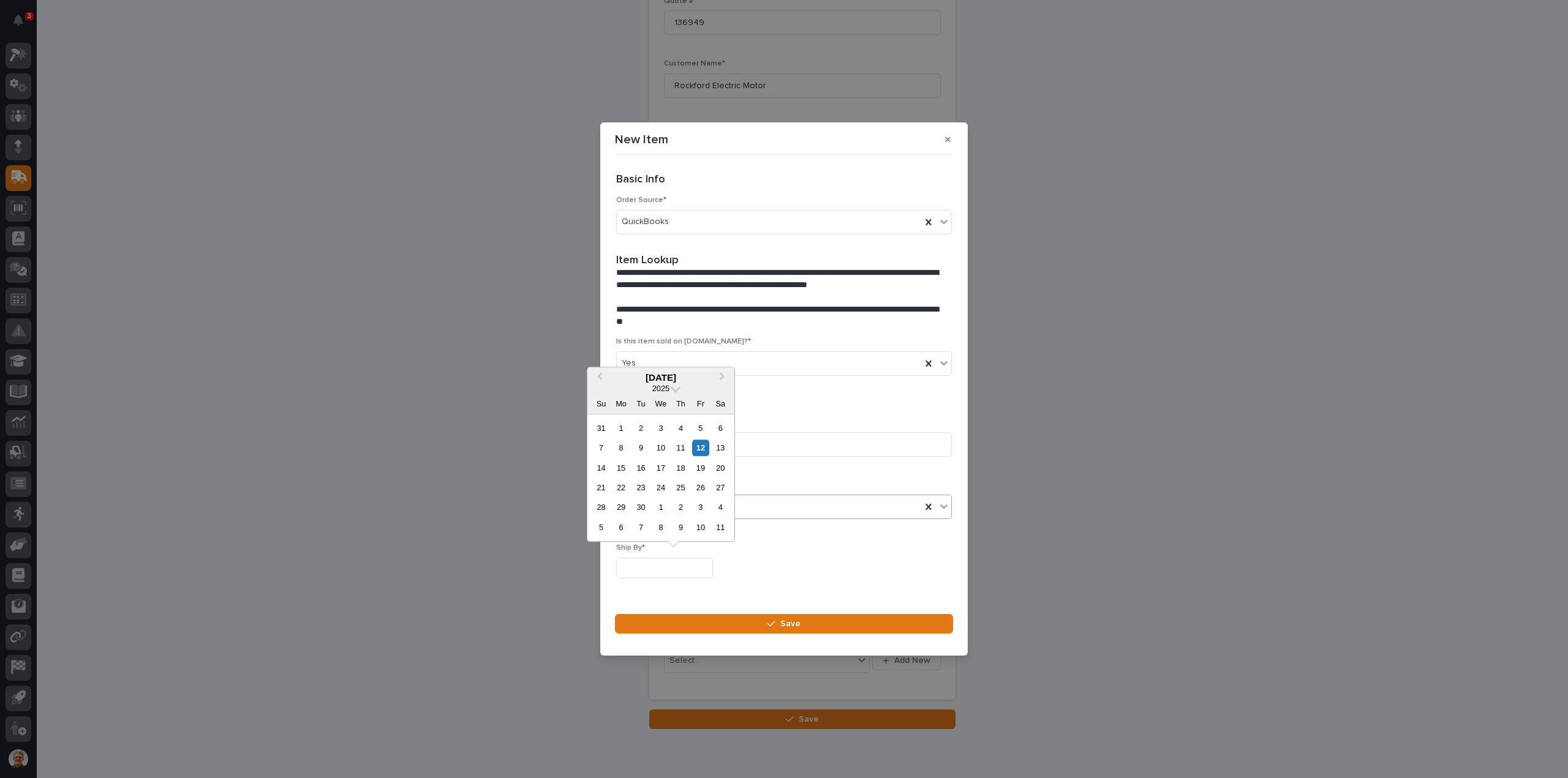
click at [675, 566] on input "text" at bounding box center [664, 568] width 97 height 21
click at [661, 467] on div "17" at bounding box center [660, 468] width 16 height 16
type input "**********"
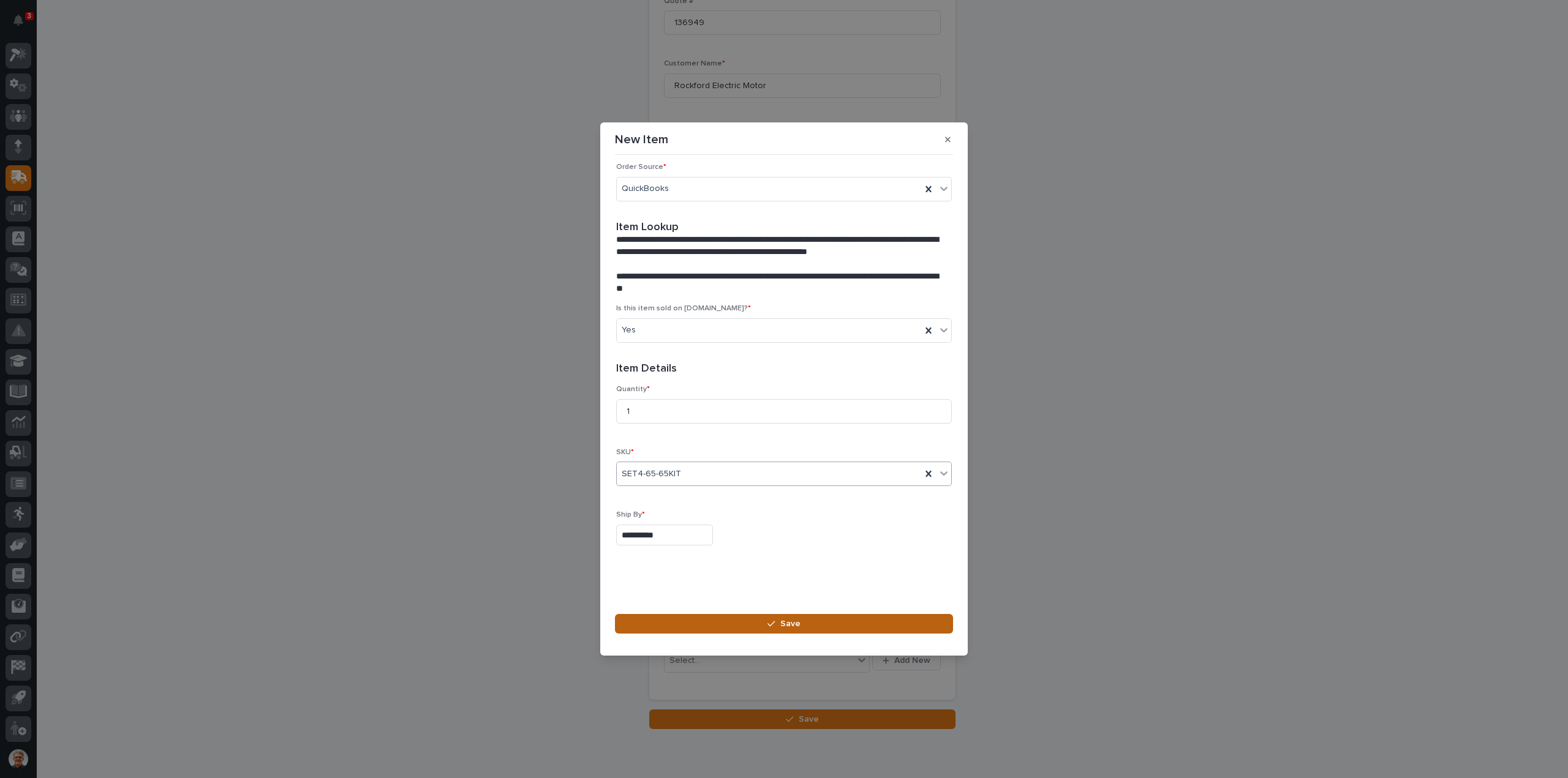
click at [753, 622] on button "Save" at bounding box center [784, 623] width 338 height 19
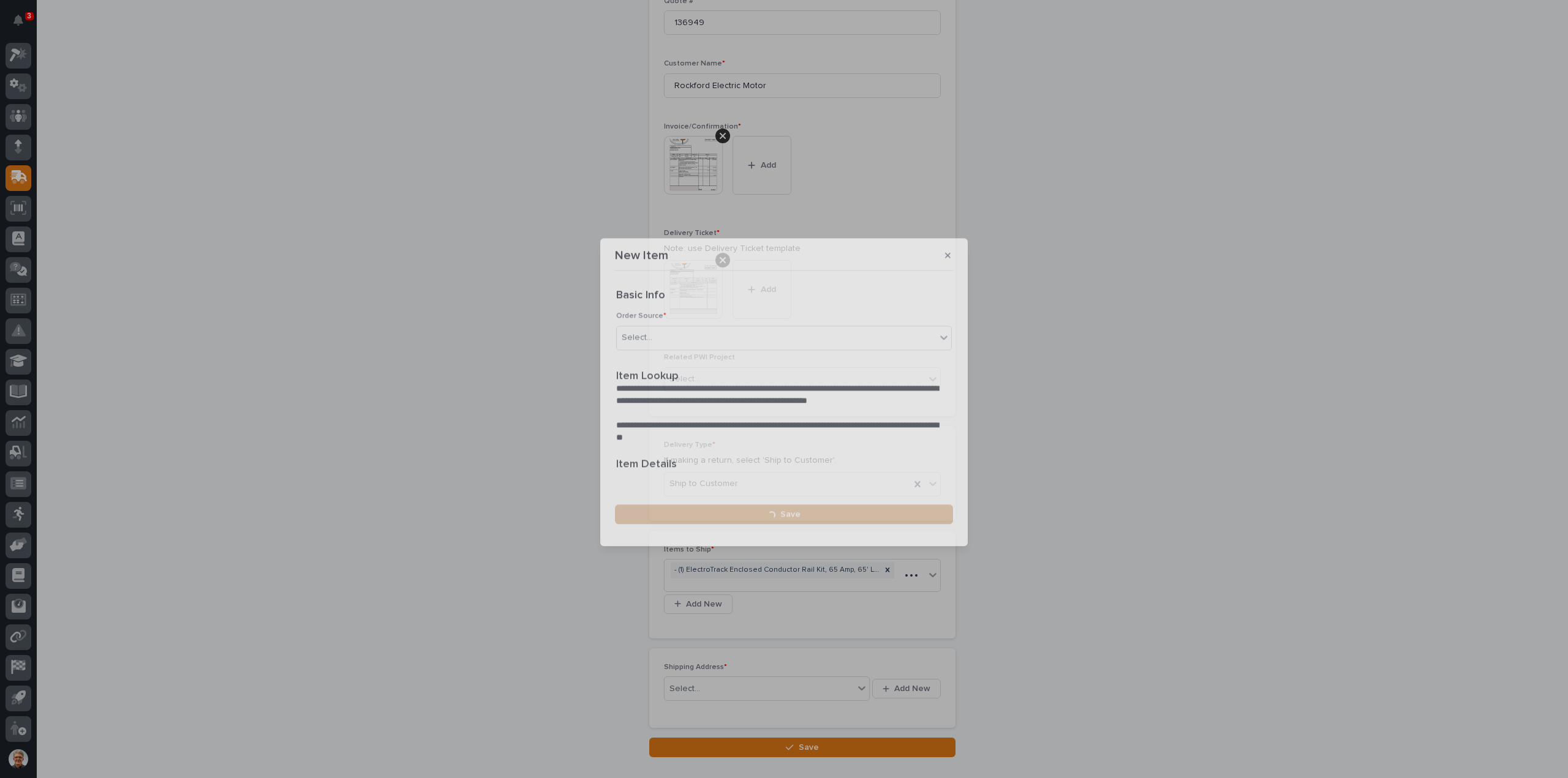
scroll to position [382, 0]
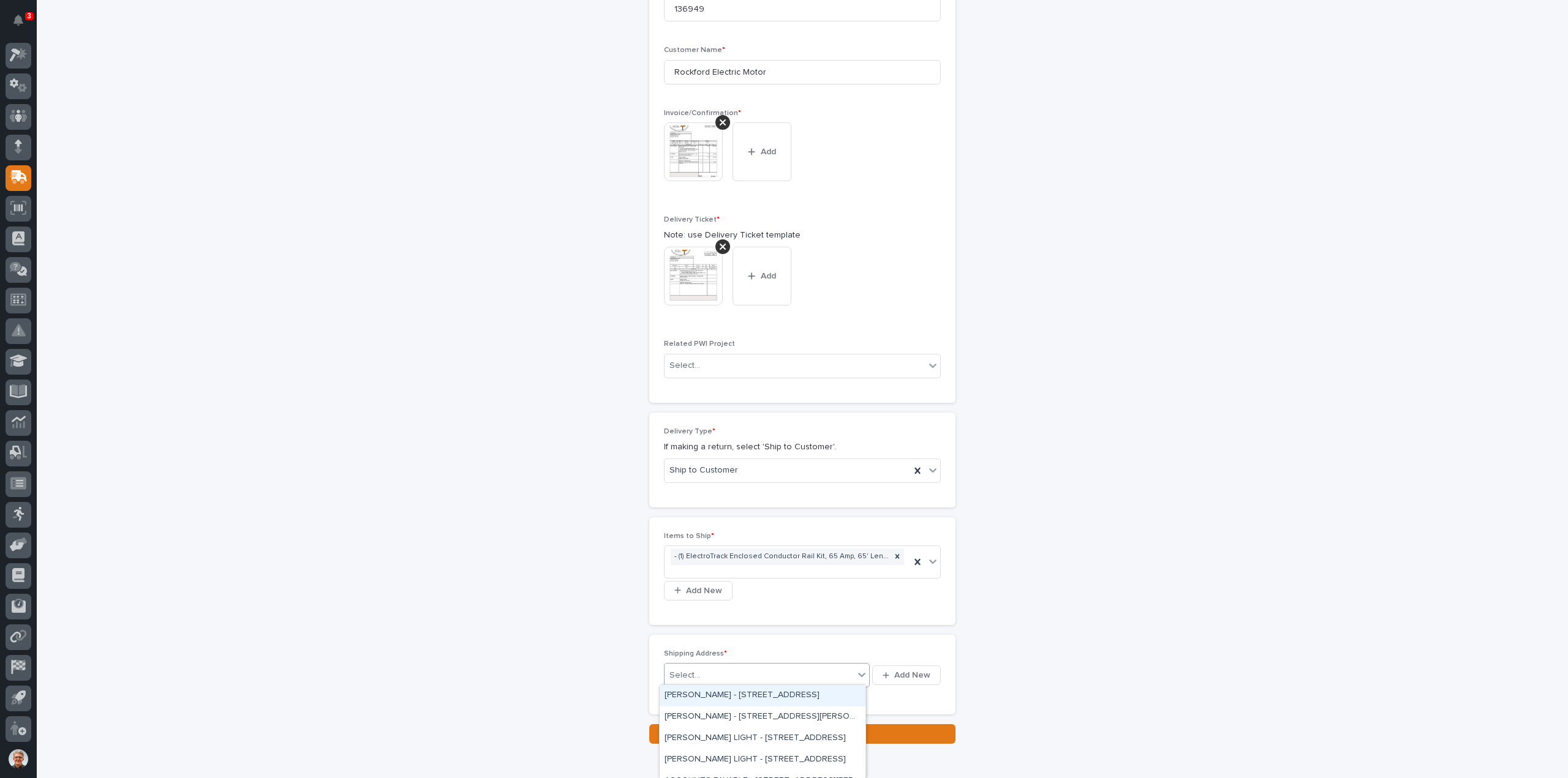
click at [724, 669] on div "Select..." at bounding box center [759, 676] width 189 height 20
type input "*"
type input "**********"
click at [909, 672] on span "Add New" at bounding box center [912, 675] width 36 height 11
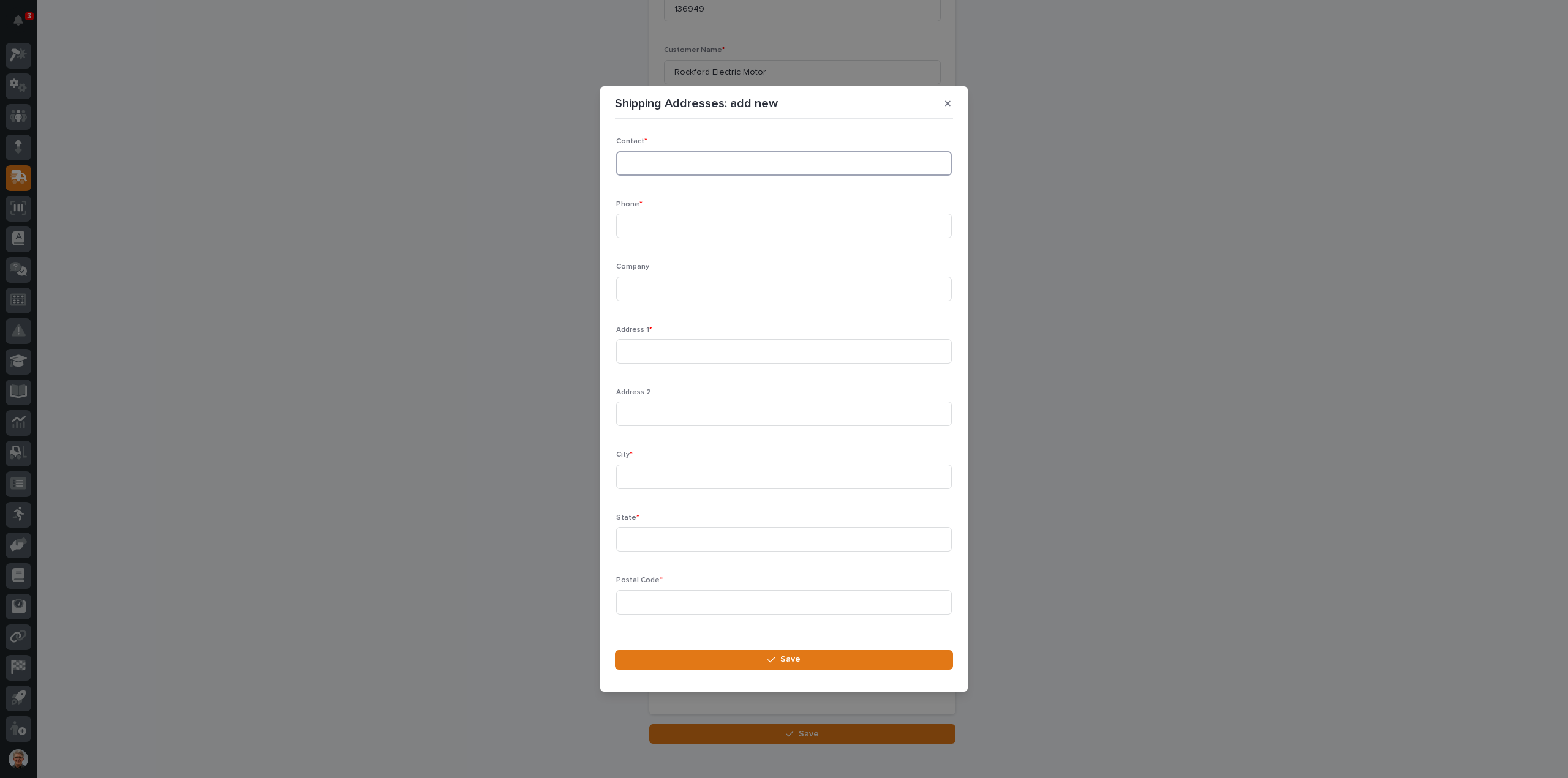
click at [643, 165] on input at bounding box center [783, 162] width 335 height 24
type input "[PERSON_NAME]"
click at [653, 228] on input at bounding box center [783, 225] width 335 height 24
type input "[PHONE_NUMBER]"
type input "Rockford Electric Motor"
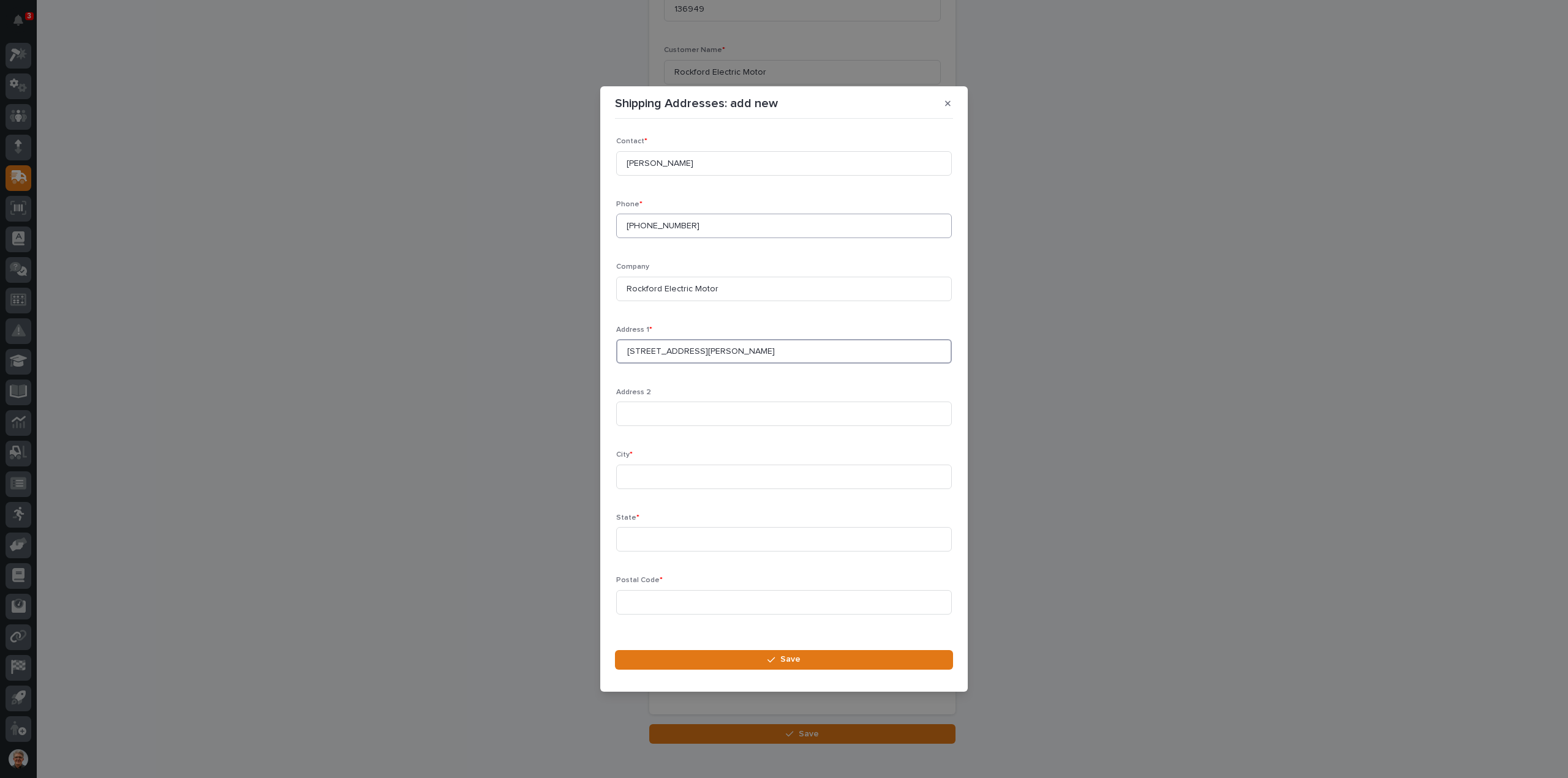
type input "[STREET_ADDRESS][PERSON_NAME]"
type input "Rockford"
type input "IL"
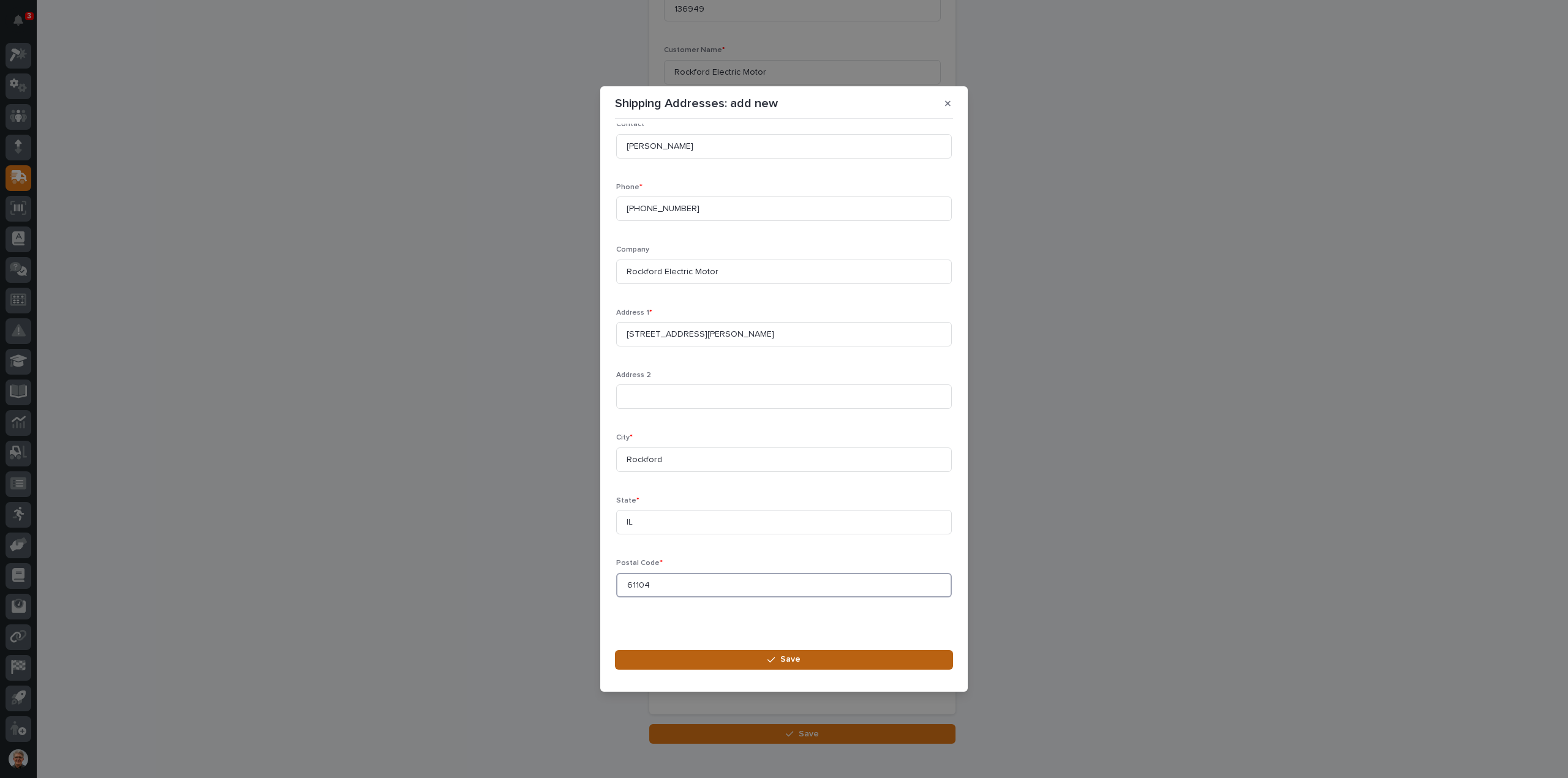
type input "61104"
click at [793, 662] on span "Save" at bounding box center [790, 659] width 20 height 11
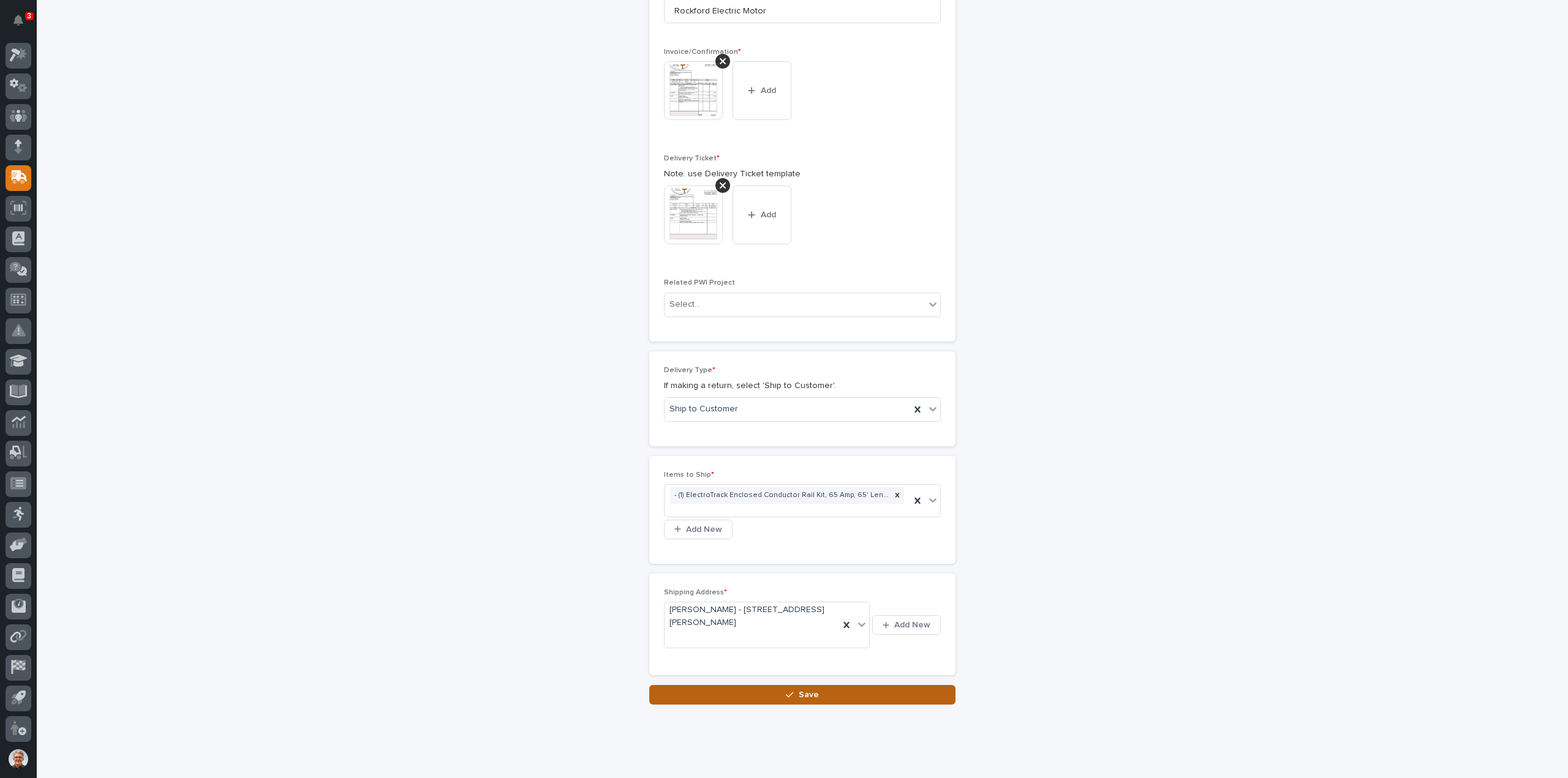
scroll to position [463, 0]
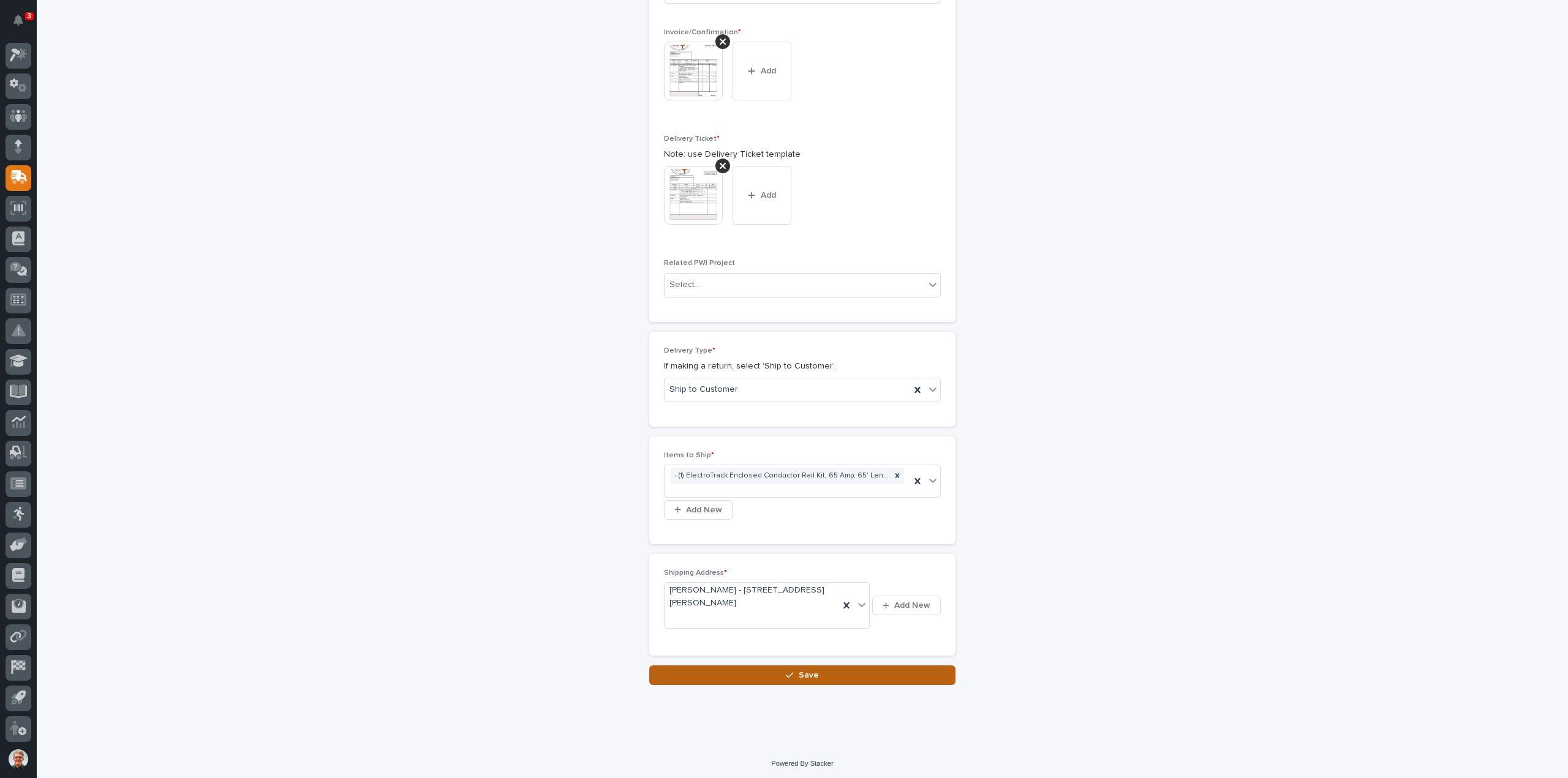
click at [799, 671] on span "Save" at bounding box center [808, 675] width 20 height 11
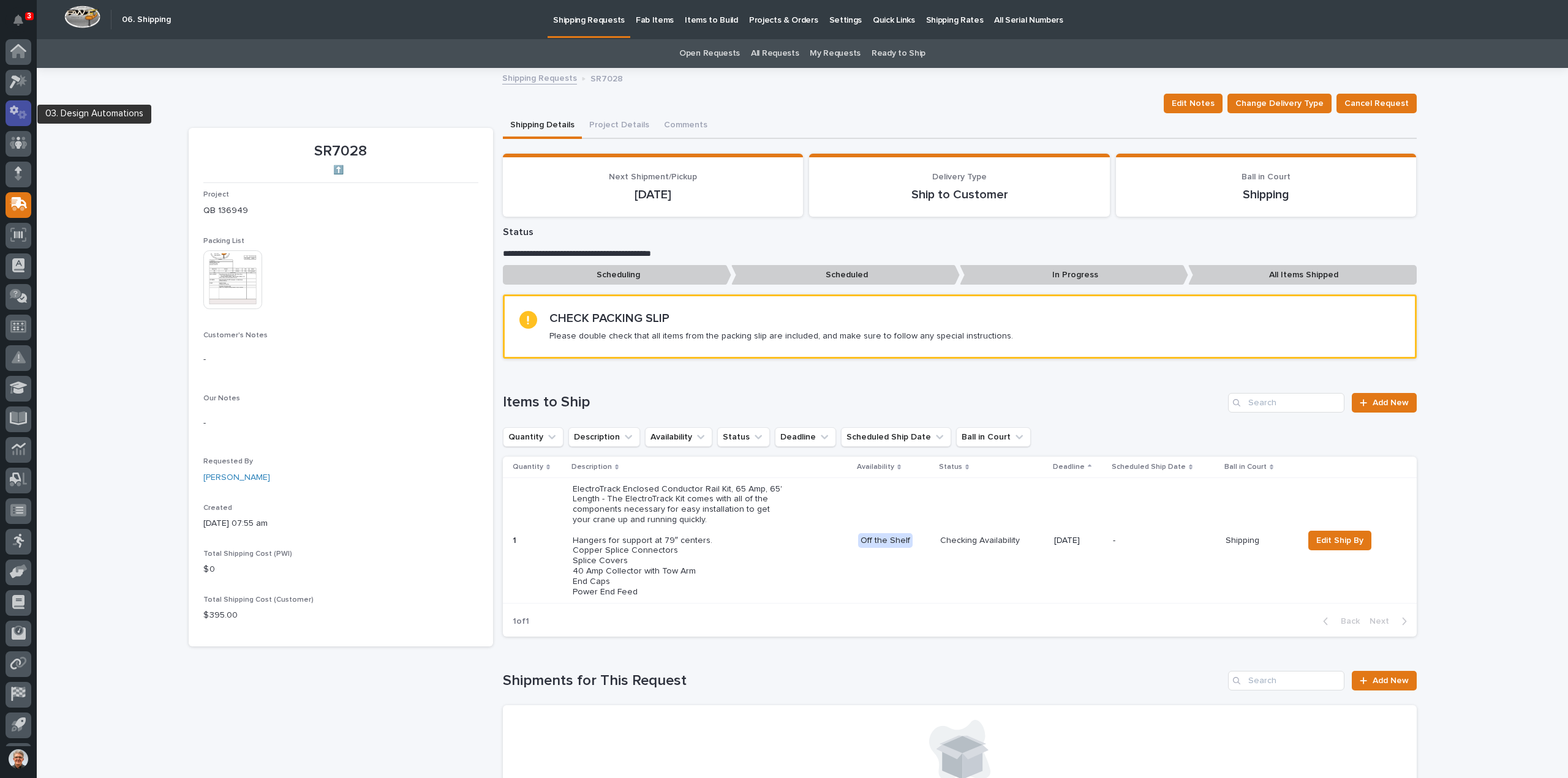
click at [16, 111] on icon at bounding box center [14, 111] width 9 height 10
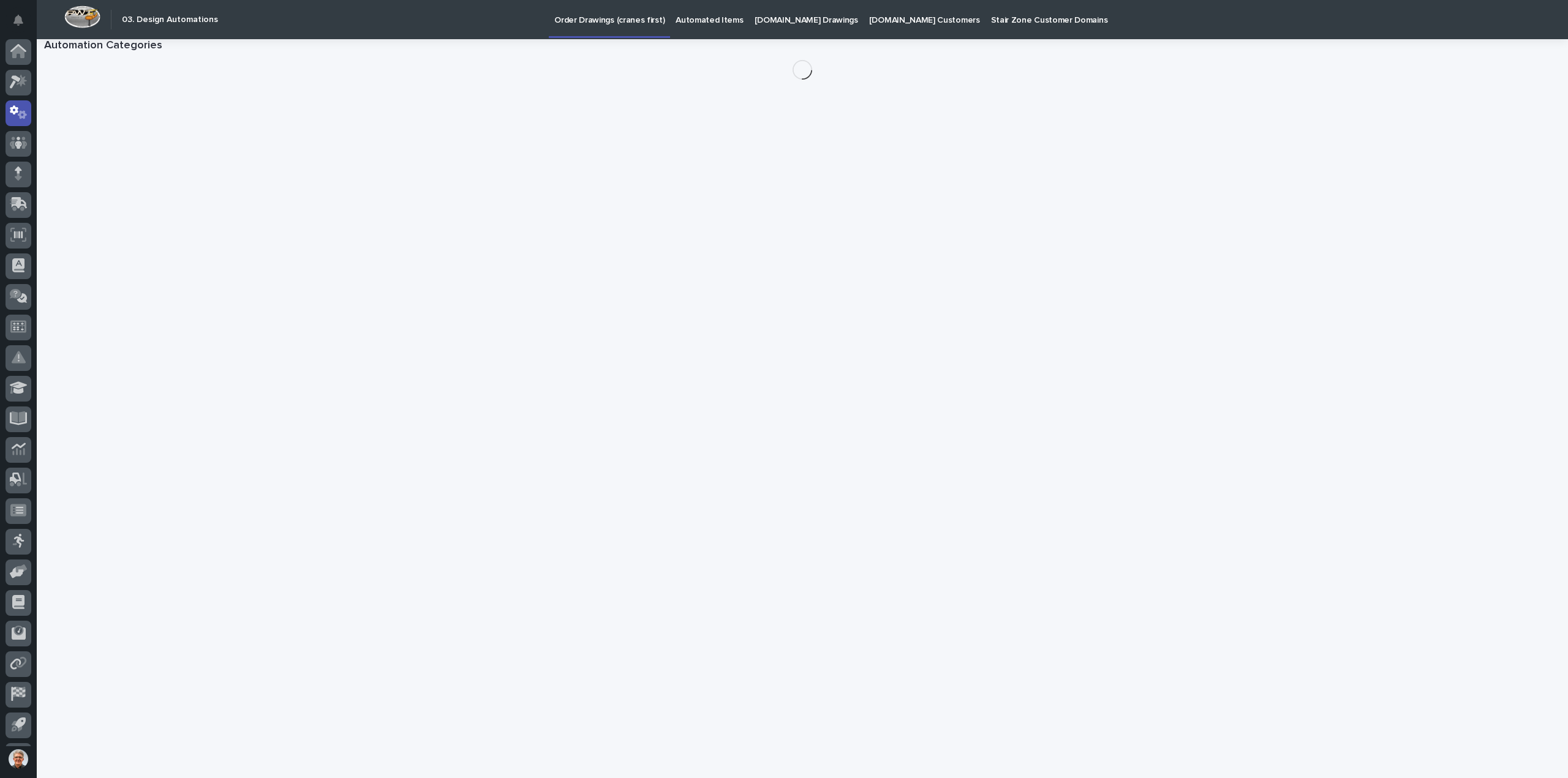
scroll to position [27, 0]
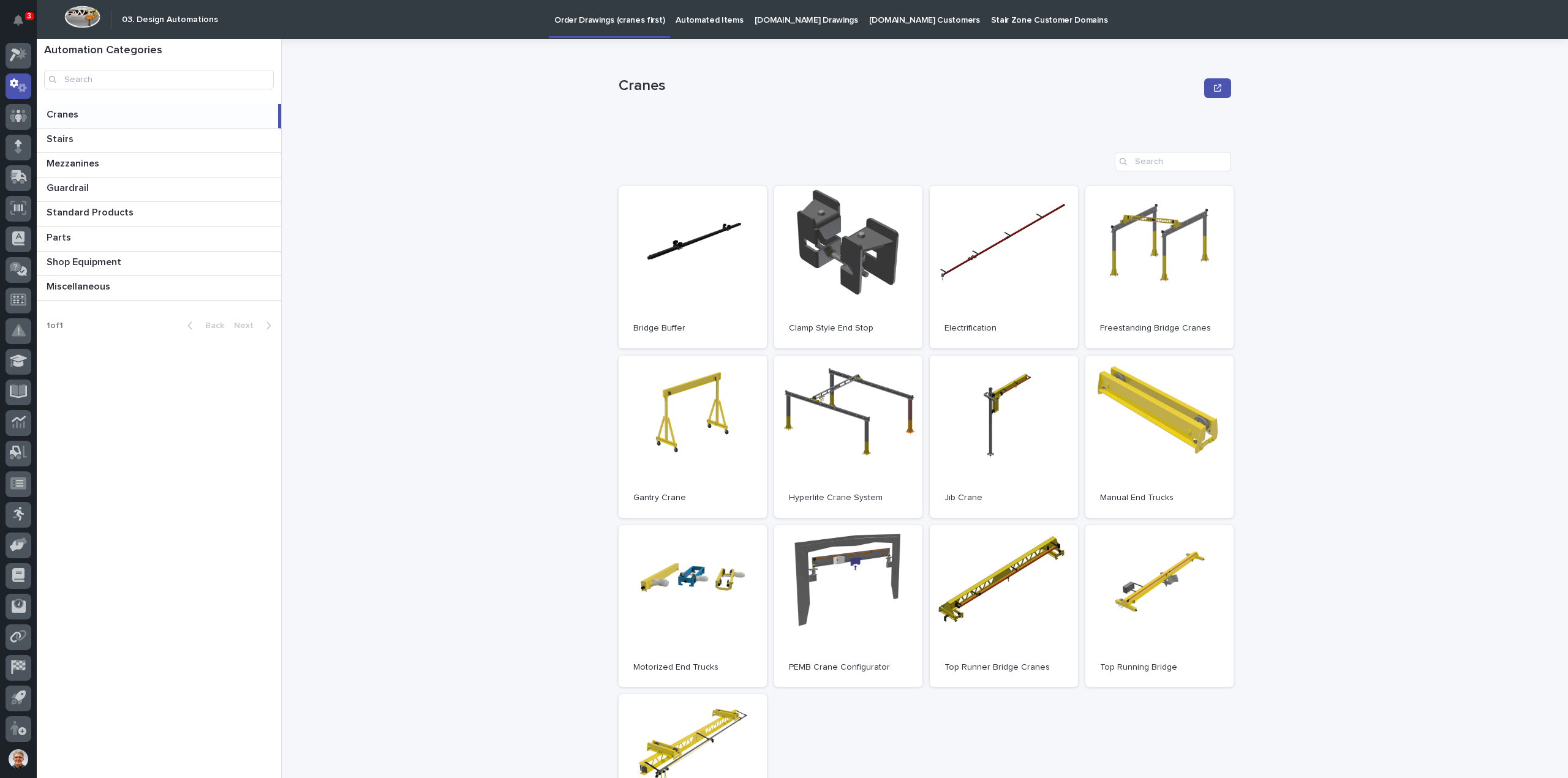
click at [792, 16] on p "[DOMAIN_NAME] Drawings" at bounding box center [806, 13] width 103 height 26
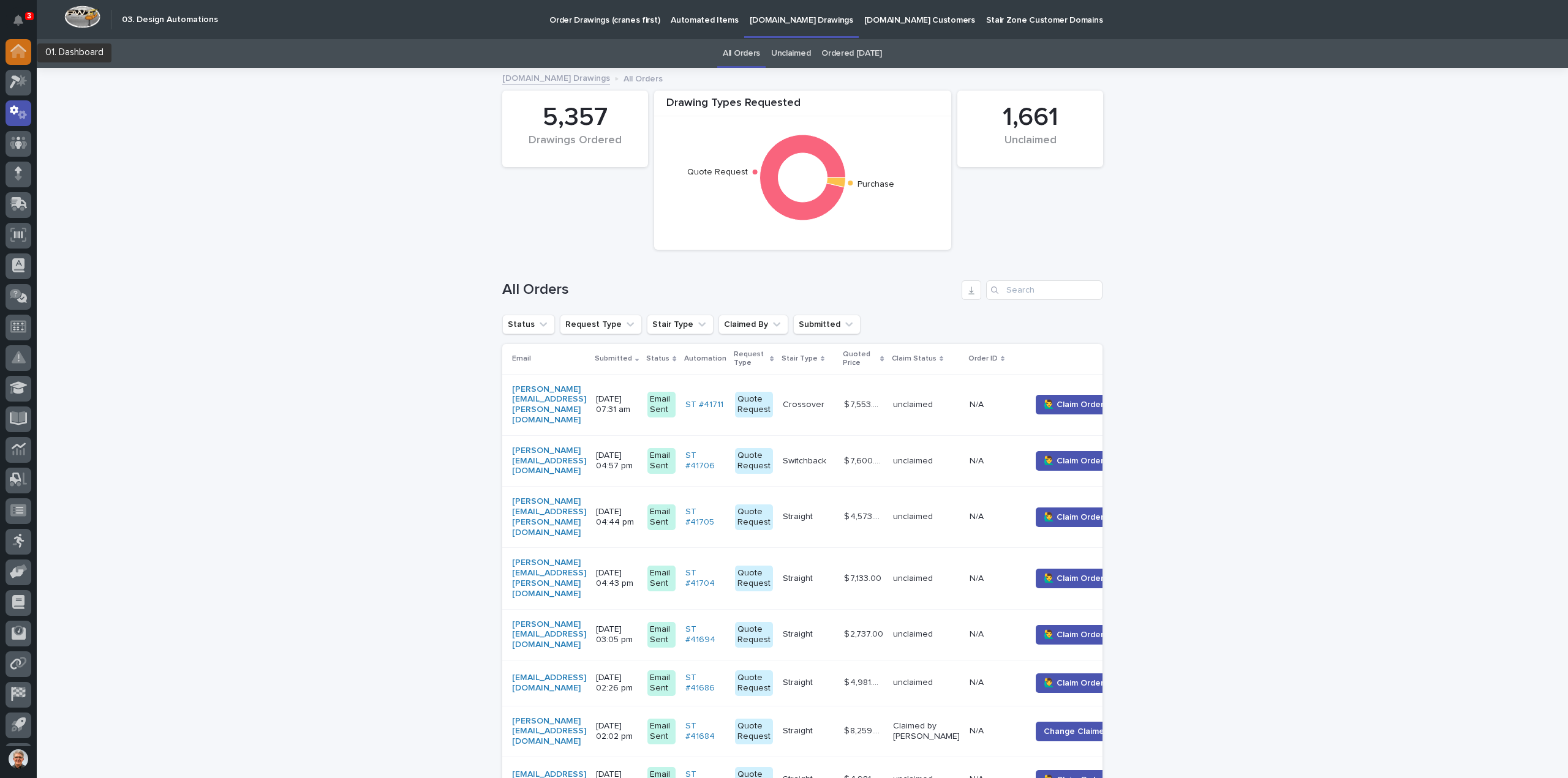
click at [17, 47] on icon at bounding box center [18, 52] width 13 height 13
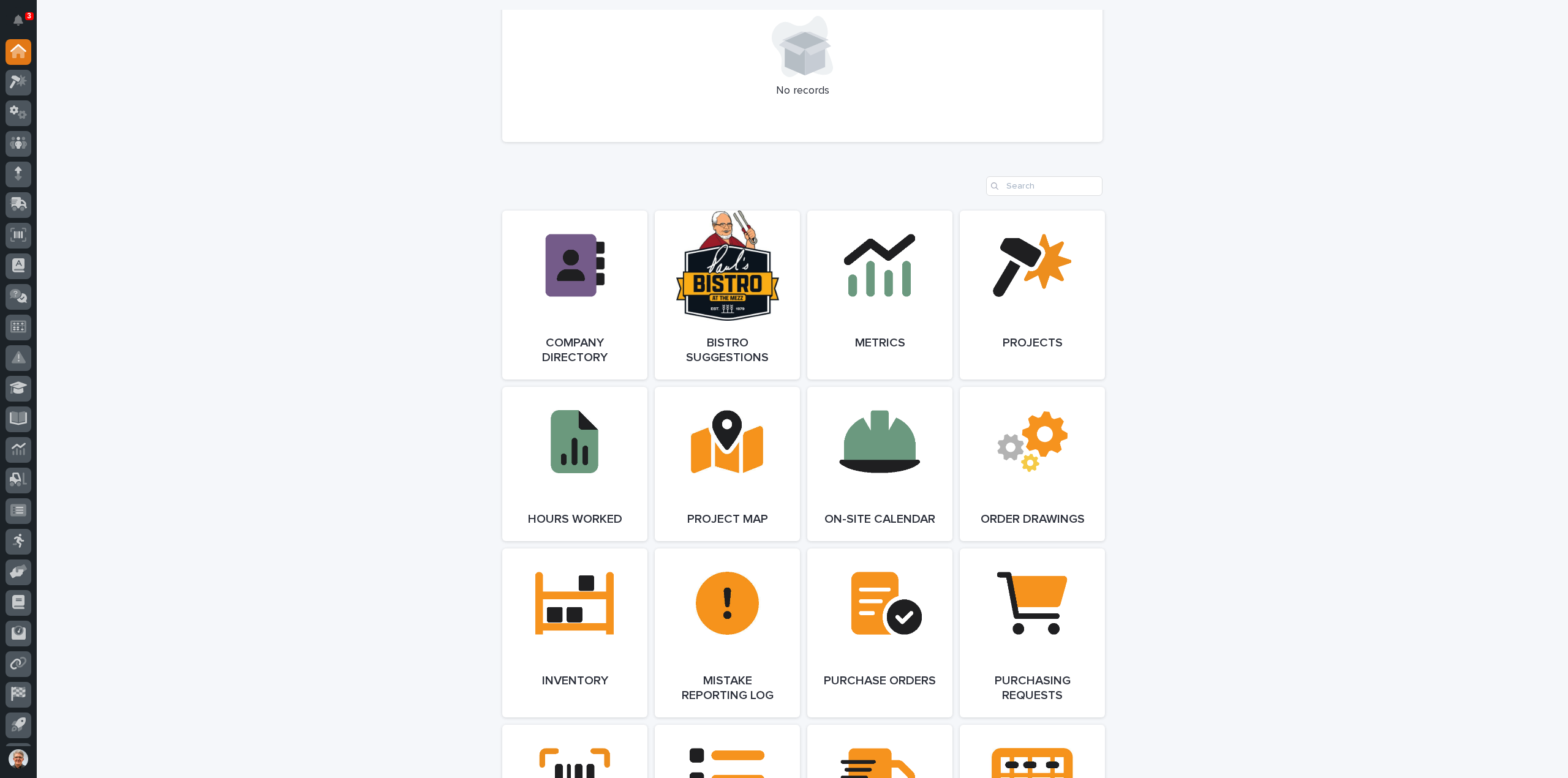
scroll to position [898, 0]
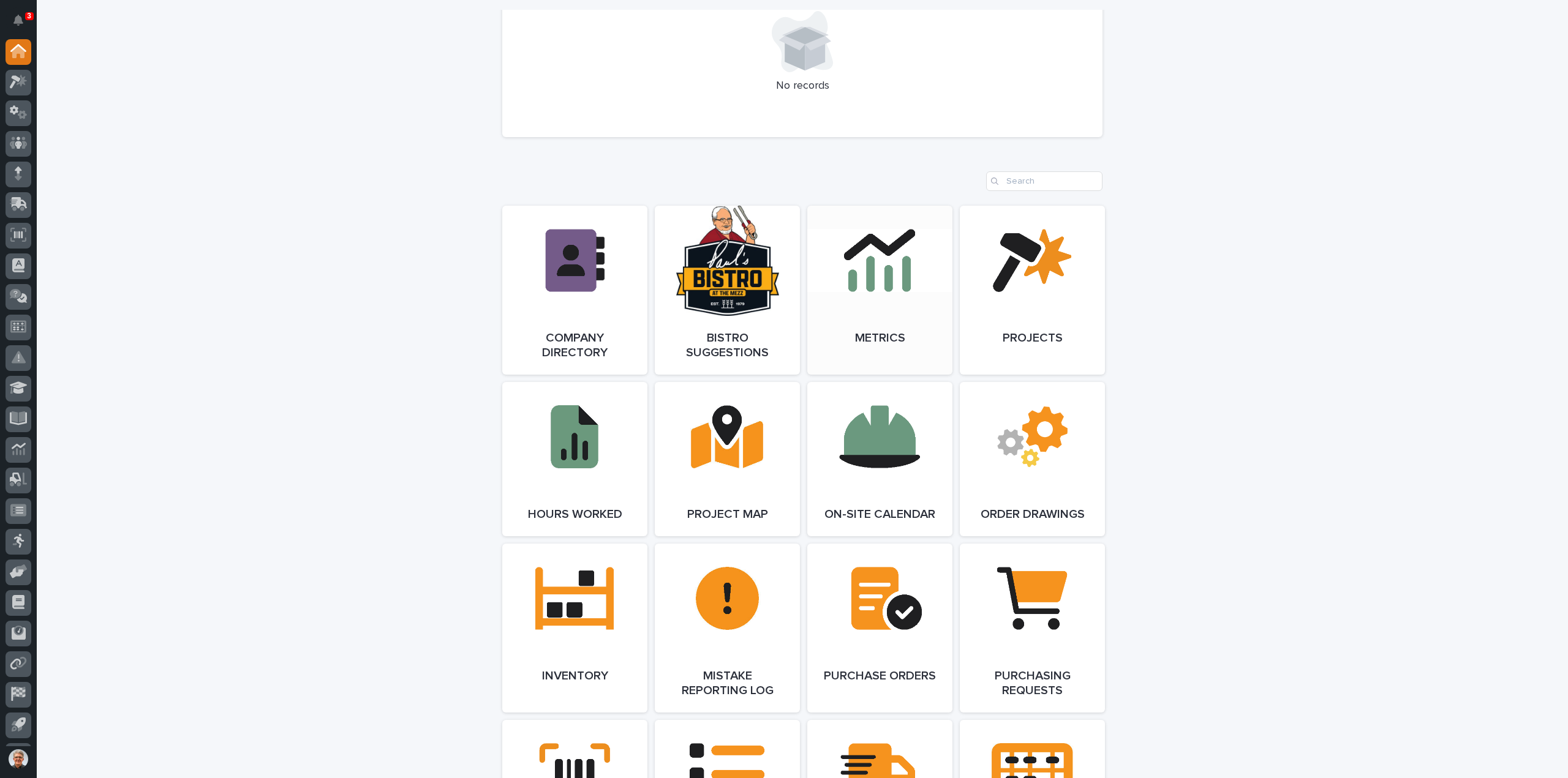
click at [865, 294] on link "Open Link" at bounding box center [880, 290] width 145 height 169
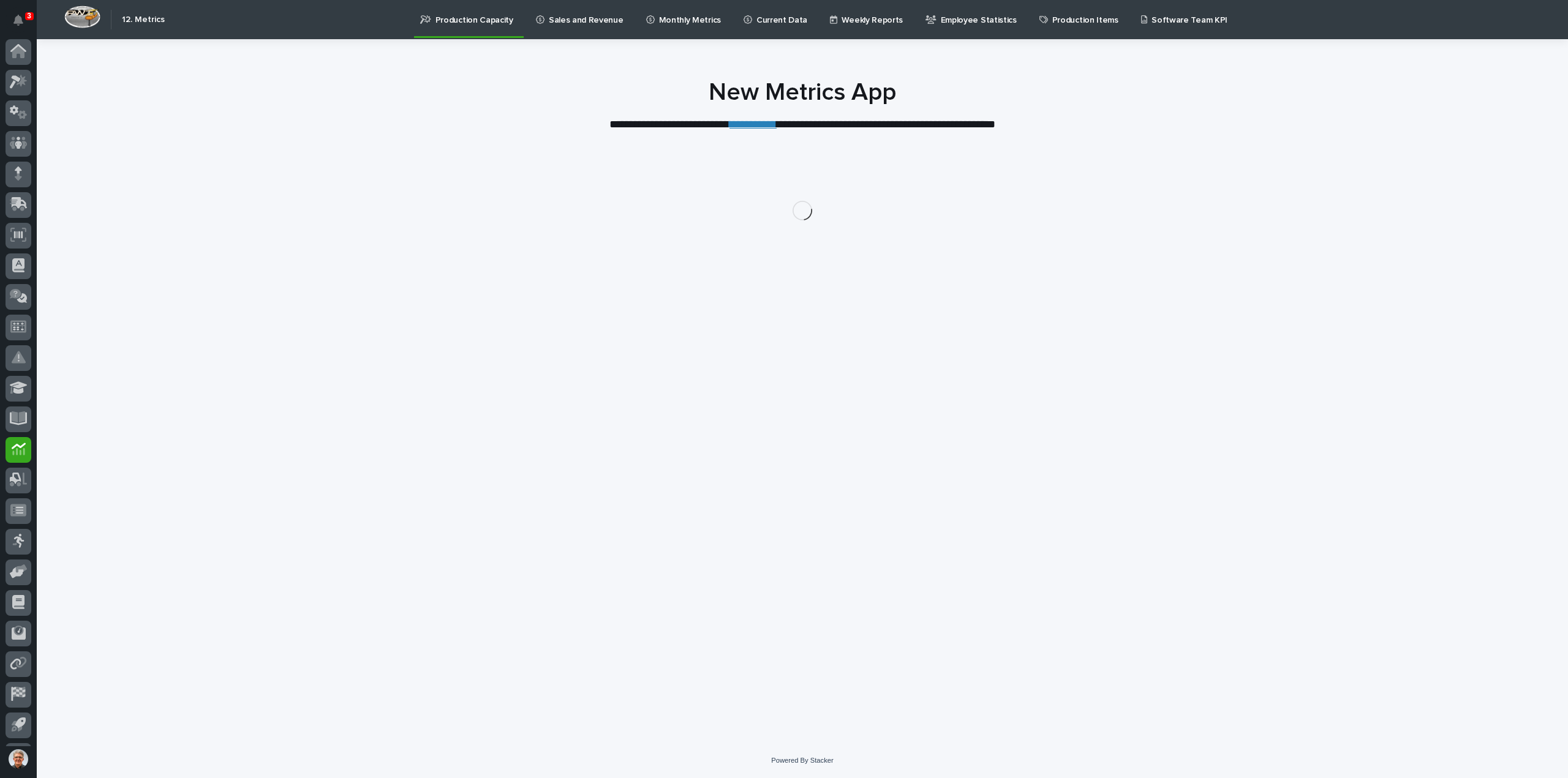
scroll to position [27, 0]
